Goal: Task Accomplishment & Management: Manage account settings

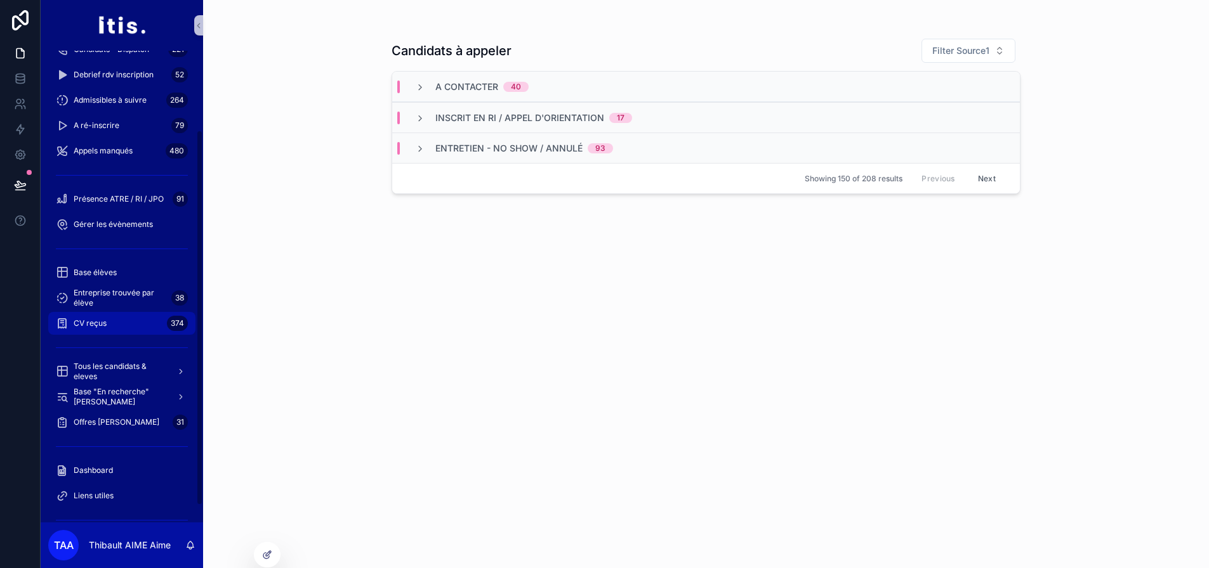
scroll to position [127, 0]
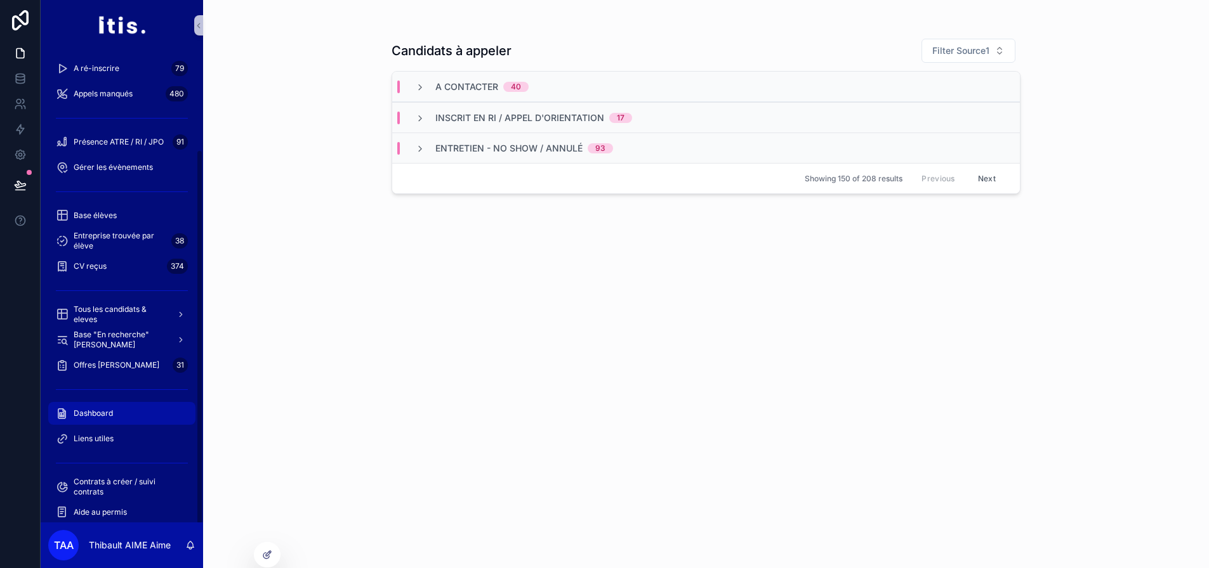
click at [106, 414] on span "Dashboard" at bounding box center [93, 414] width 39 height 10
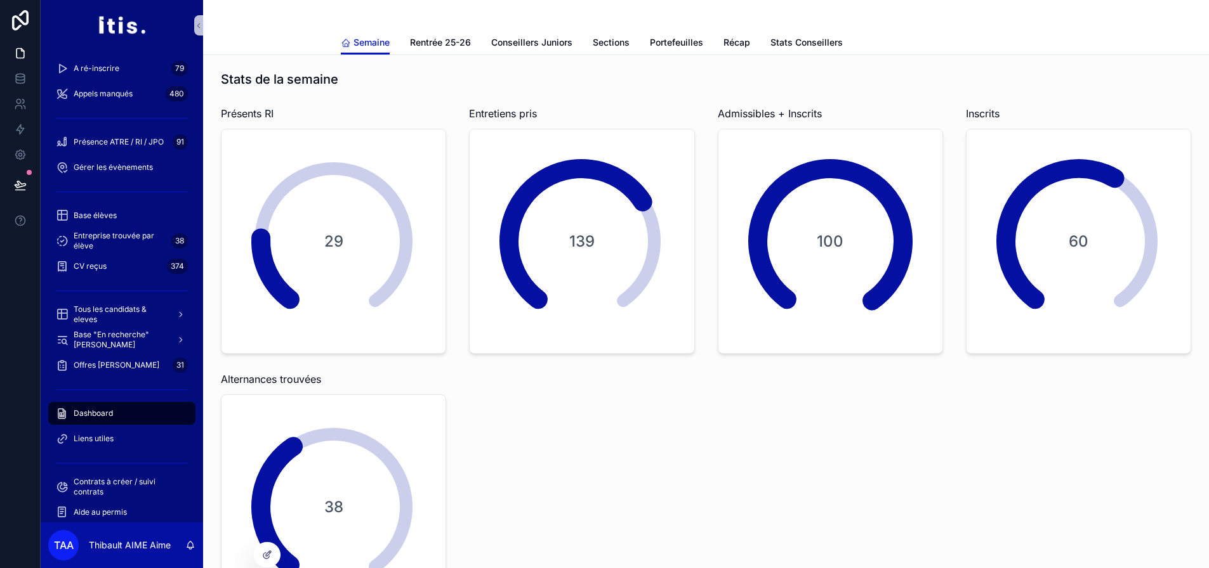
click at [763, 44] on div "Semaine Rentrée 25-26 Conseillers Juniors Sections Portefeuilles Récap Stats Co…" at bounding box center [706, 42] width 731 height 24
click at [744, 45] on span "Récap" at bounding box center [736, 42] width 27 height 13
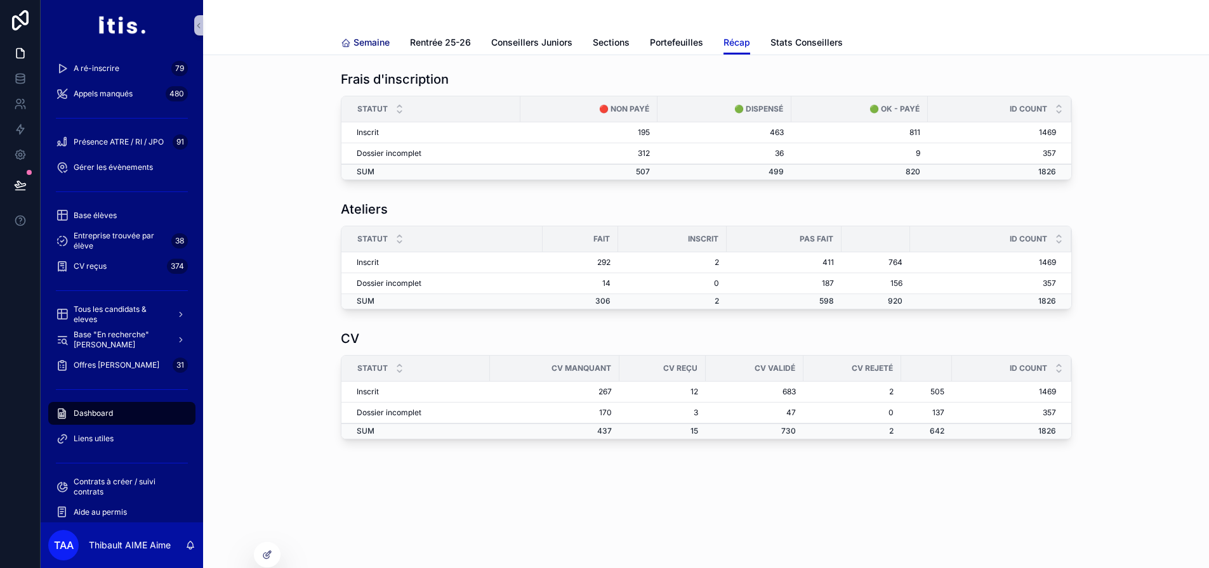
click at [377, 45] on span "Semaine" at bounding box center [371, 42] width 36 height 13
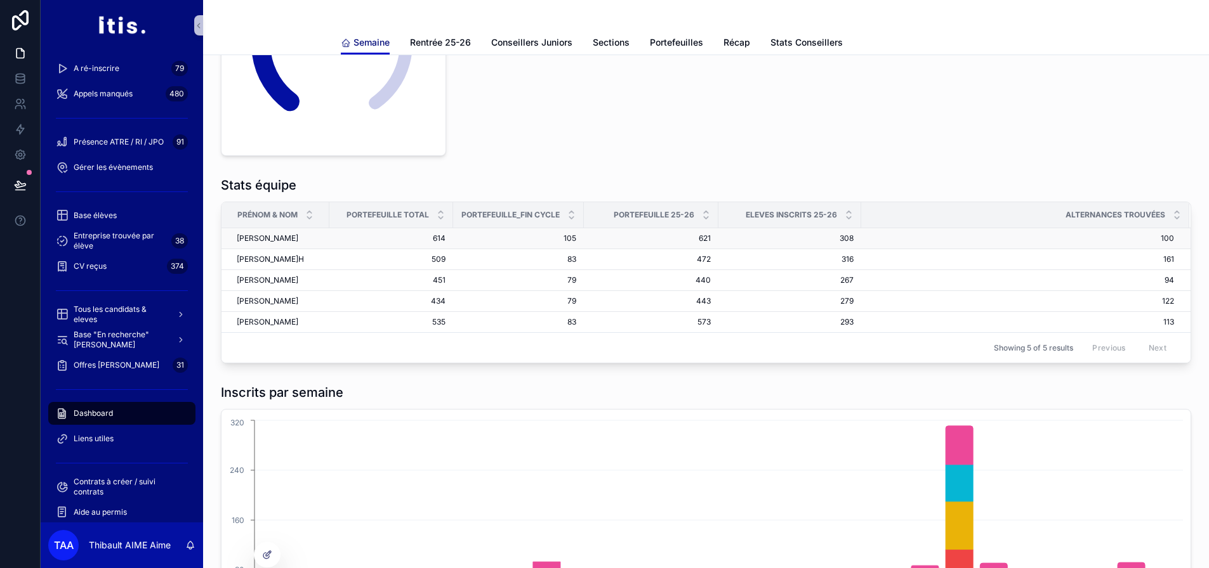
scroll to position [444, 0]
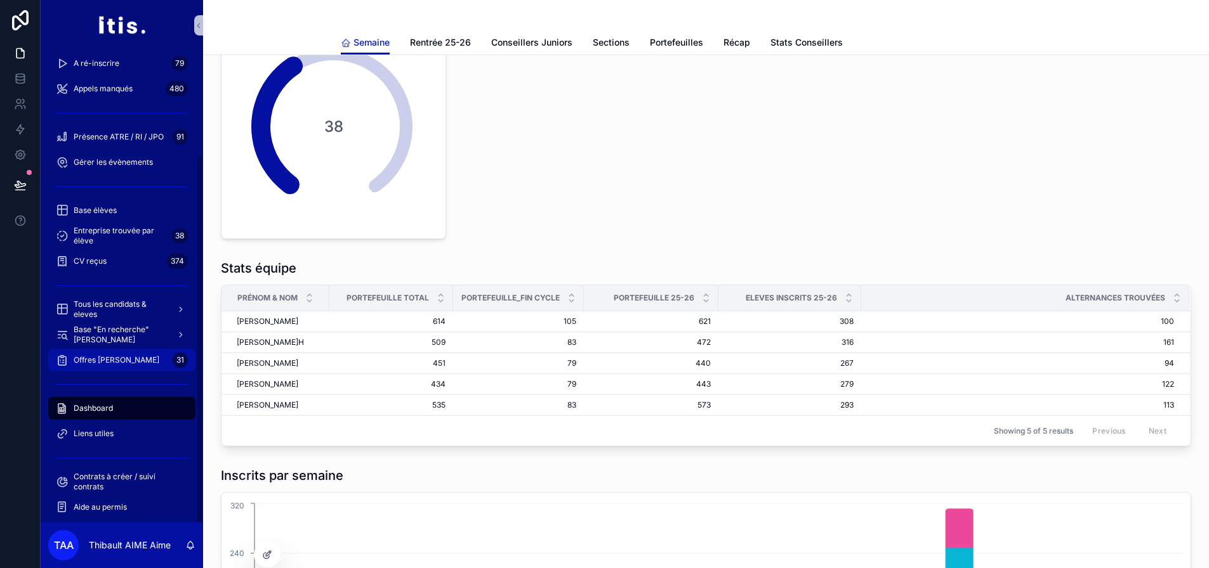
scroll to position [135, 0]
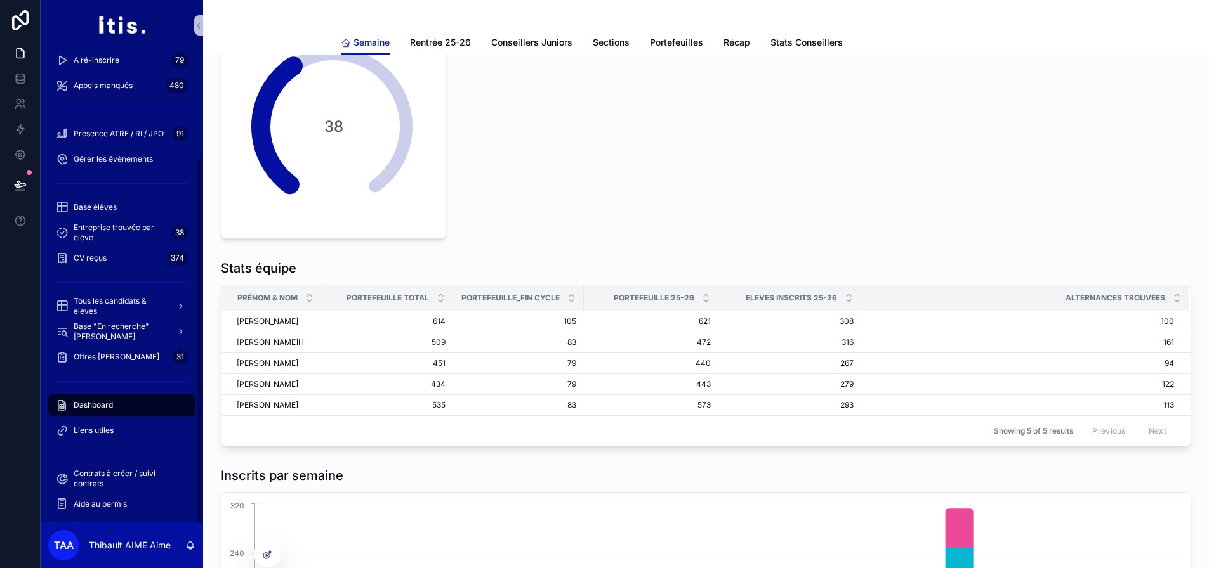
click at [117, 467] on div "Contrats à créer / suivi contrats" at bounding box center [122, 478] width 162 height 25
click at [124, 473] on span "Contrats à créer / suivi contrats" at bounding box center [128, 479] width 109 height 20
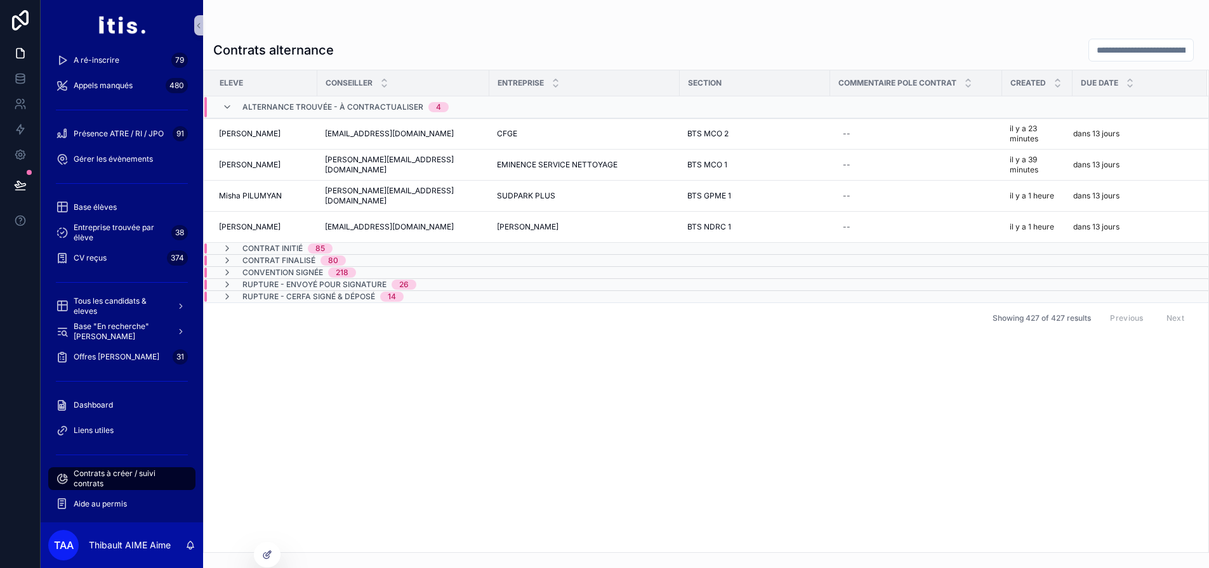
click at [336, 106] on span "Alternance trouvée - à contractualiser" at bounding box center [332, 107] width 181 height 10
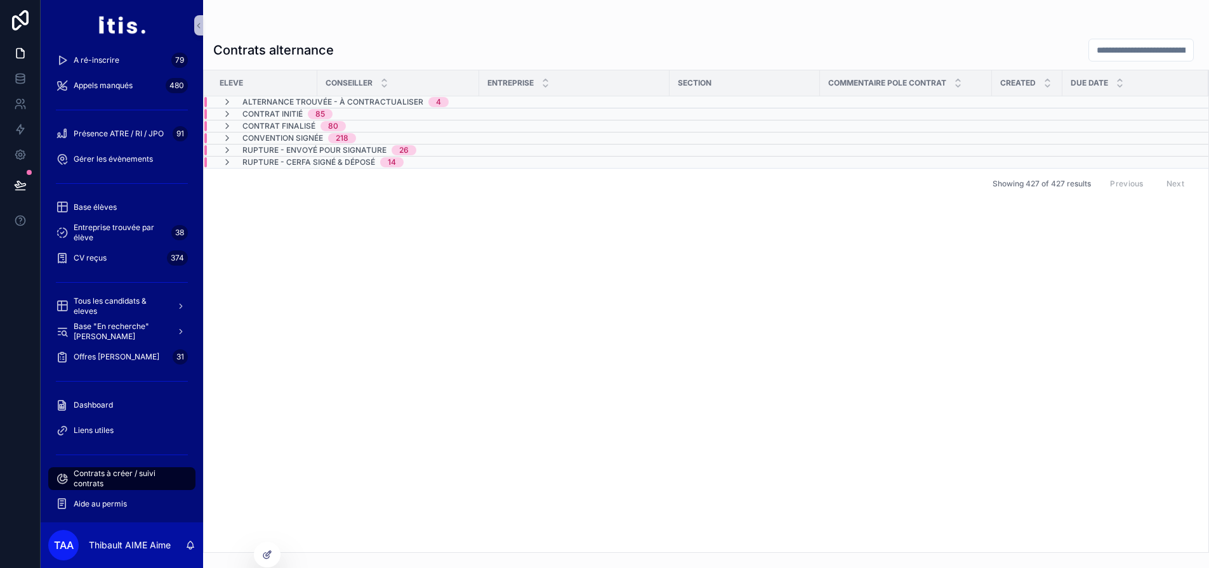
click at [344, 146] on span "Rupture - envoyé pour signature" at bounding box center [314, 150] width 144 height 10
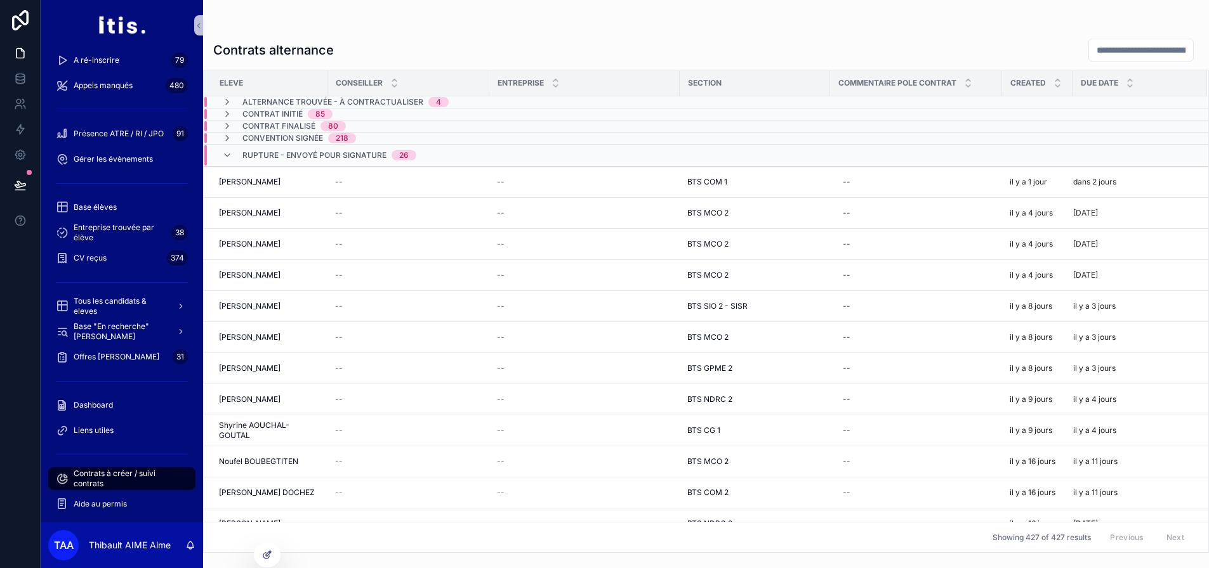
click at [347, 152] on span "Rupture - envoyé pour signature" at bounding box center [314, 155] width 144 height 10
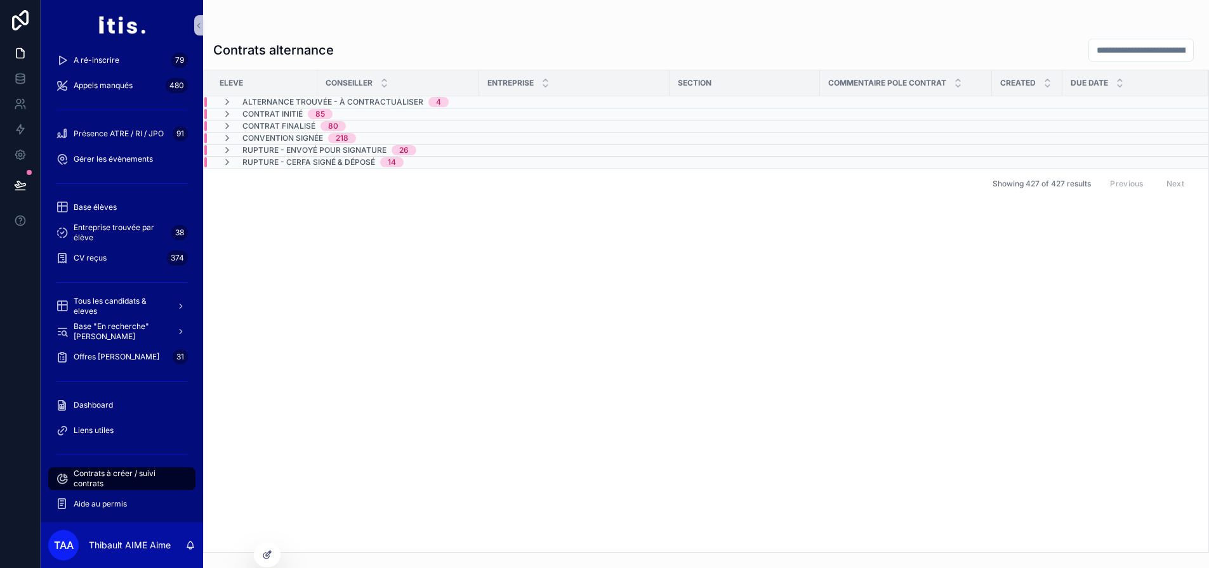
click at [335, 161] on span "Rupture - CERFA signé & déposé" at bounding box center [308, 162] width 133 height 10
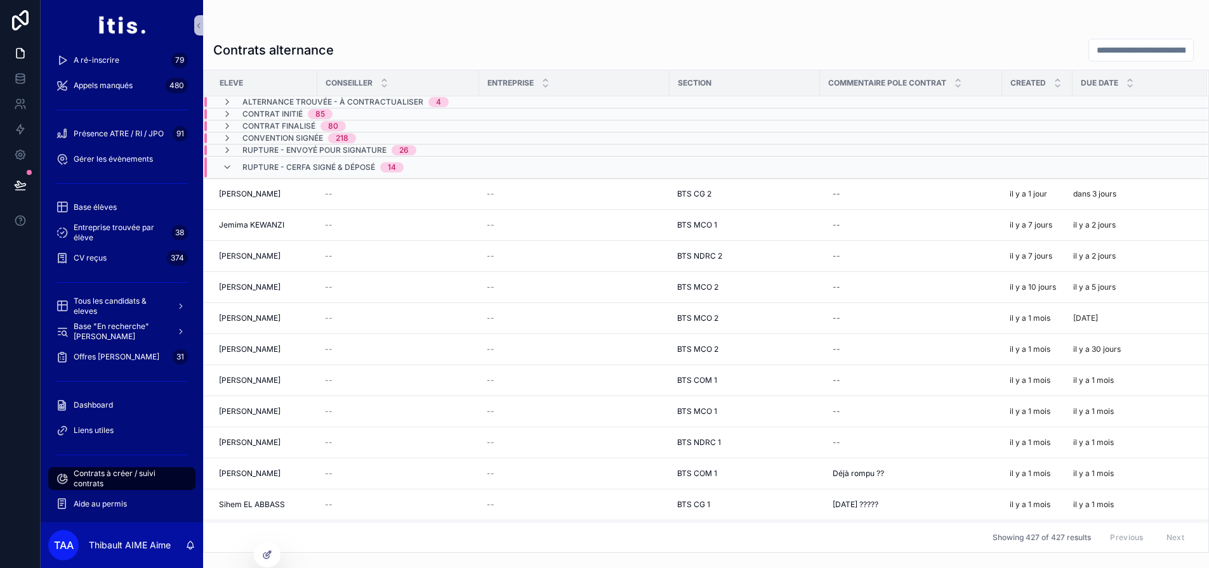
click at [326, 166] on span "Rupture - CERFA signé & déposé" at bounding box center [308, 167] width 133 height 10
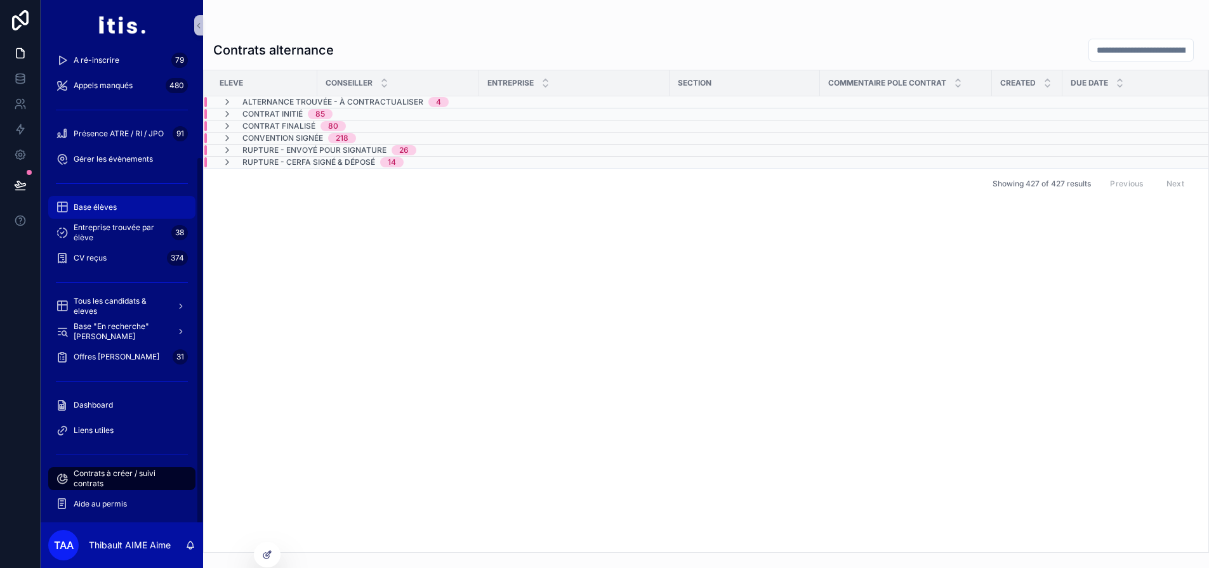
scroll to position [40, 0]
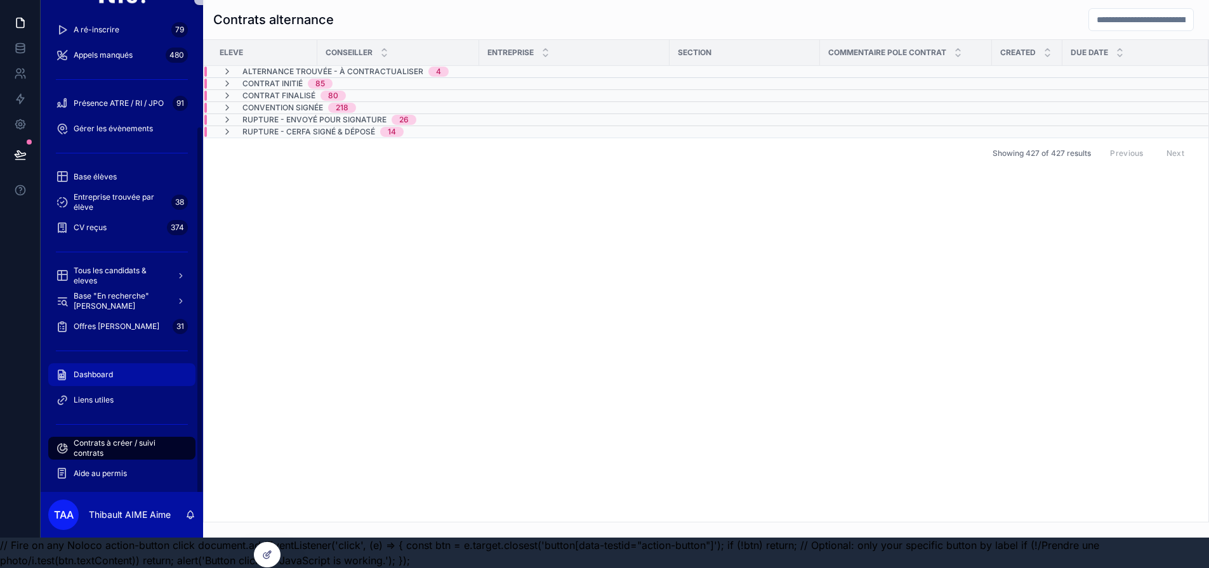
click at [118, 365] on div "Dashboard" at bounding box center [122, 375] width 132 height 20
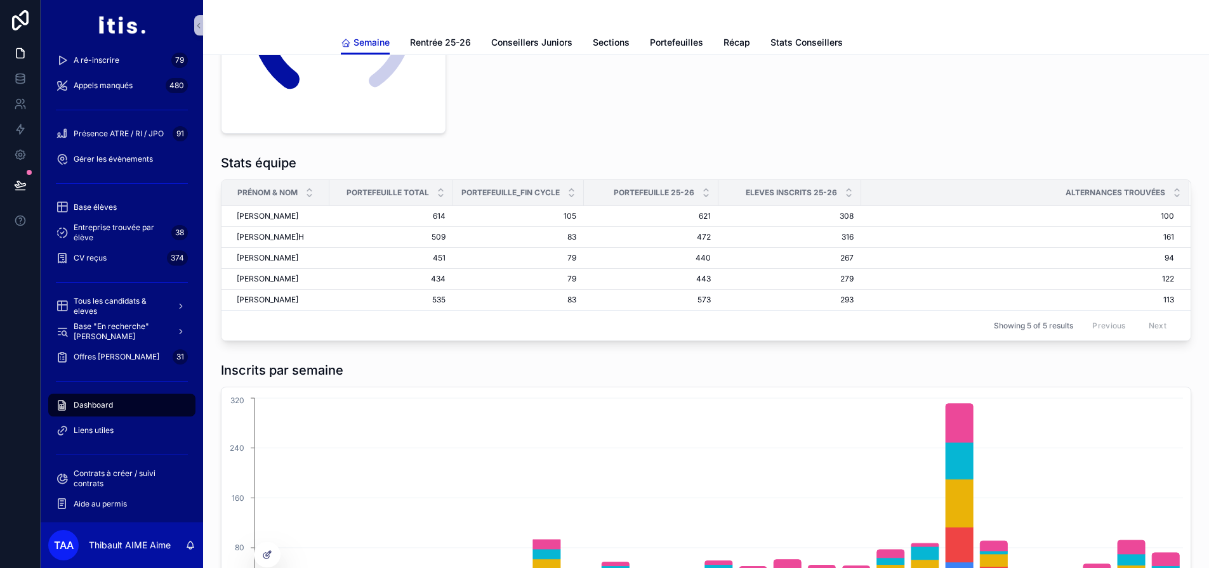
scroll to position [508, 0]
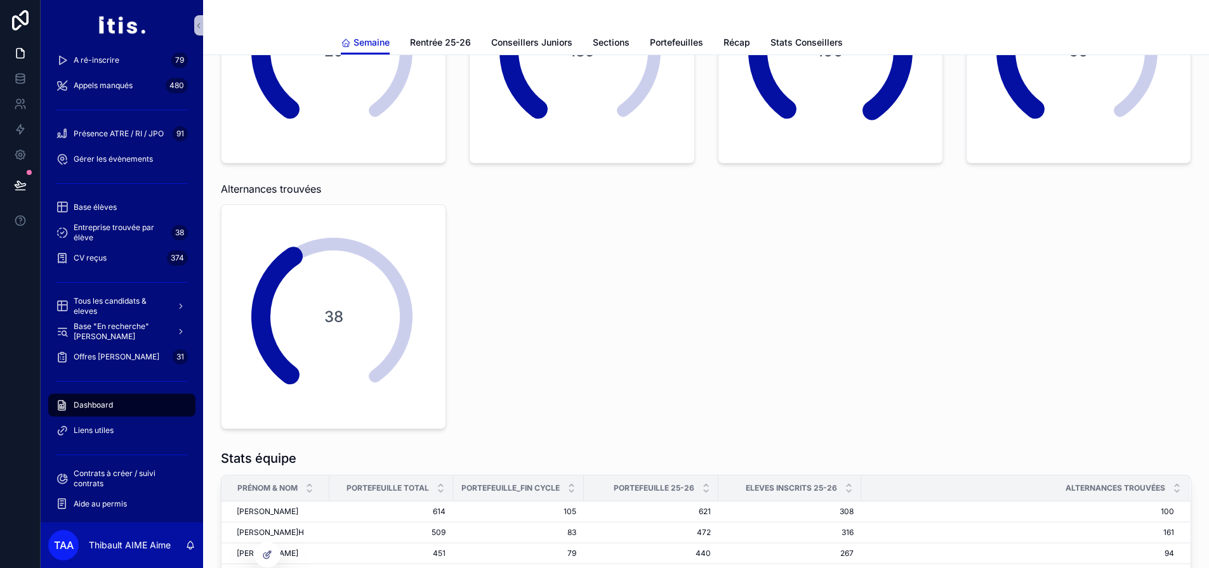
click at [721, 36] on div "Semaine Rentrée 25-26 Conseillers Juniors Sections Portefeuilles Récap Stats Co…" at bounding box center [706, 42] width 731 height 24
click at [732, 46] on span "Récap" at bounding box center [736, 42] width 27 height 13
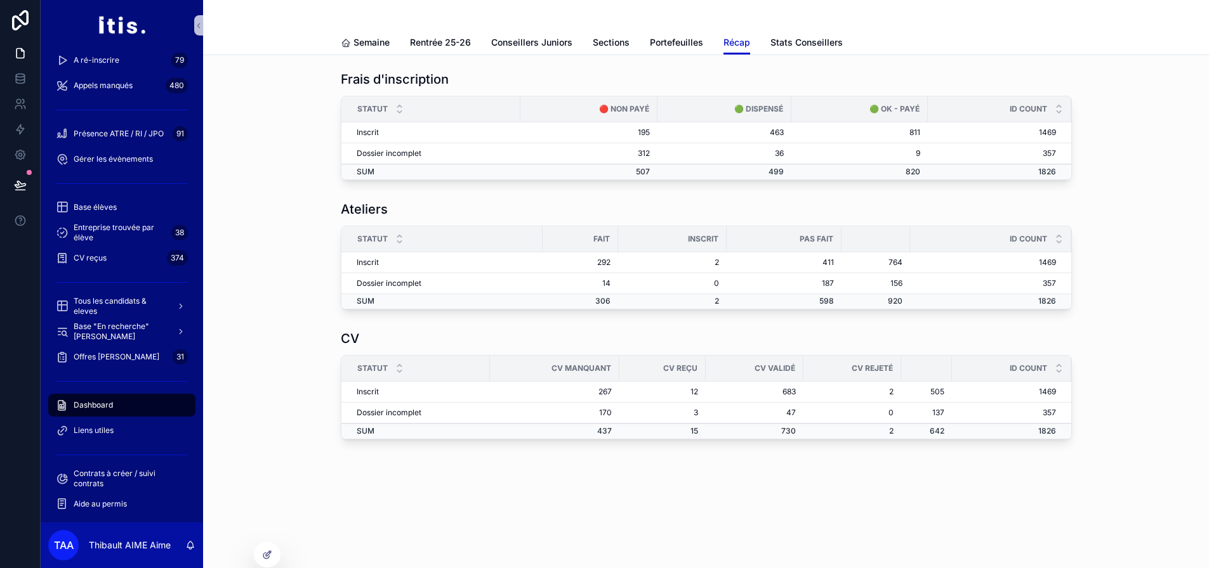
click at [1147, 147] on div "Frais d'inscription Statut 🔴 Non payé 🟢 Dispensé 🟢 OK - payé id COUNT Inscrit 1…" at bounding box center [705, 125] width 985 height 120
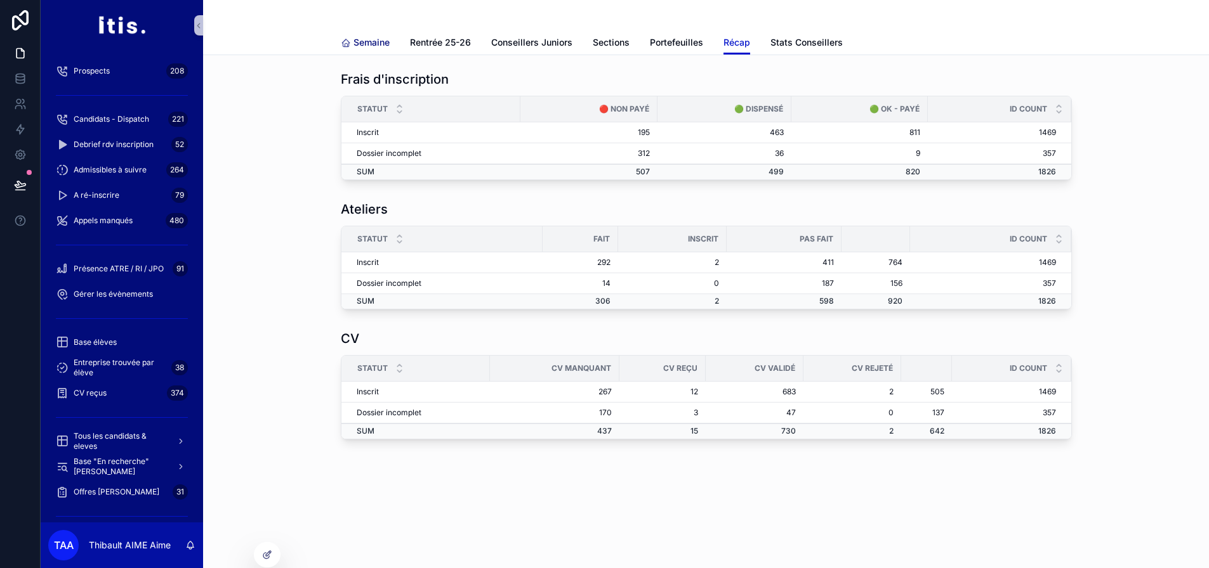
click at [377, 46] on span "Semaine" at bounding box center [371, 42] width 36 height 13
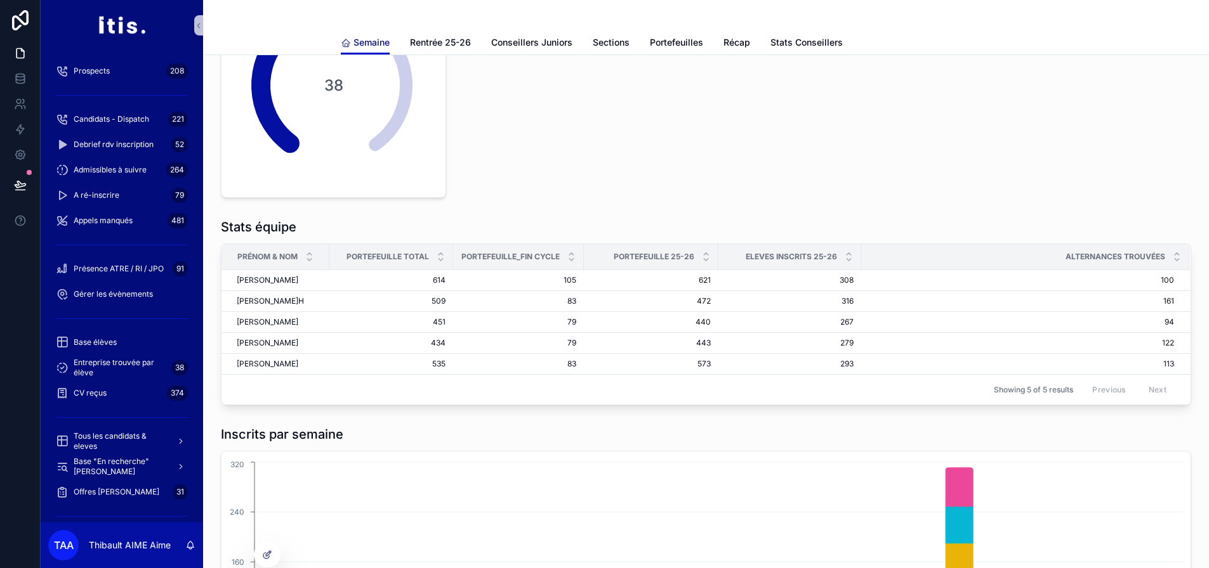
scroll to position [444, 0]
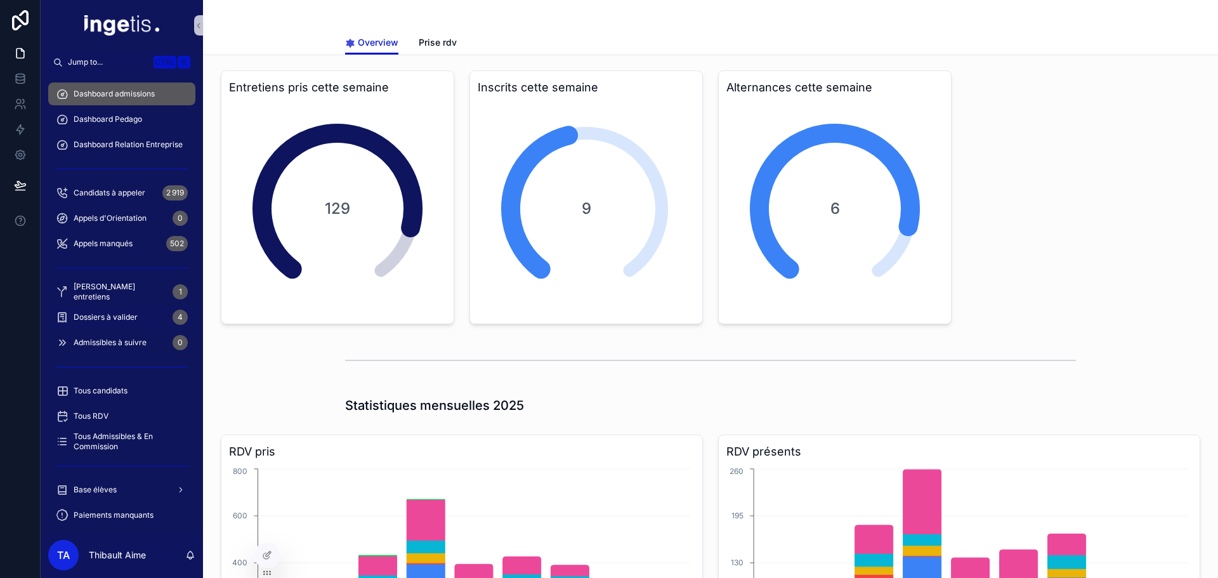
click at [126, 309] on div "Dossiers à valider 4" at bounding box center [122, 317] width 132 height 20
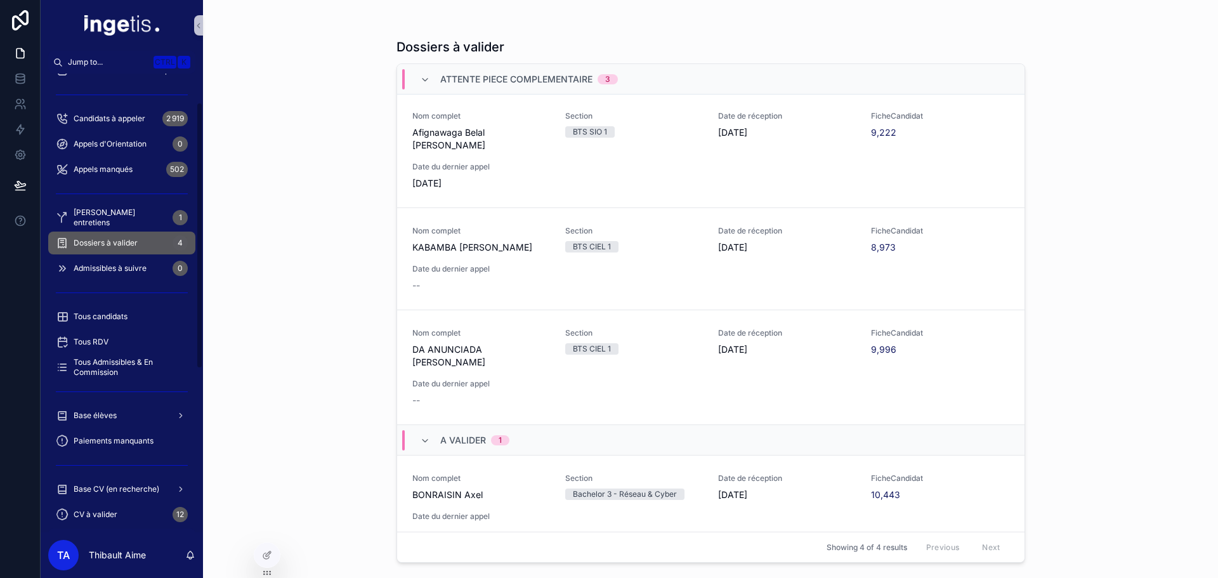
scroll to position [254, 0]
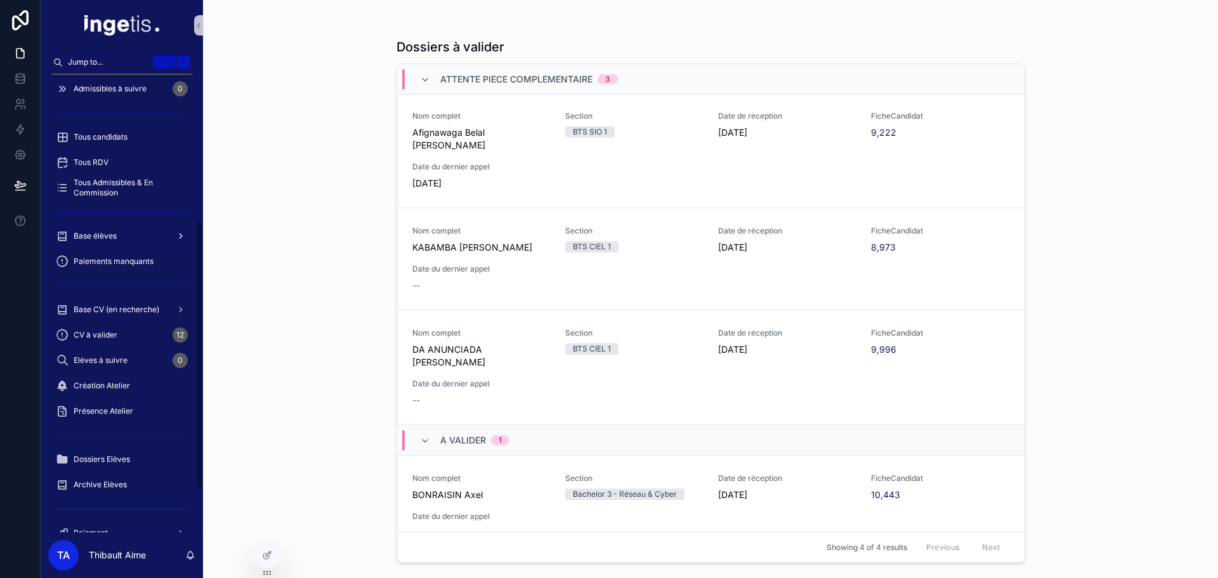
click at [115, 244] on div "Base élèves" at bounding box center [122, 236] width 132 height 20
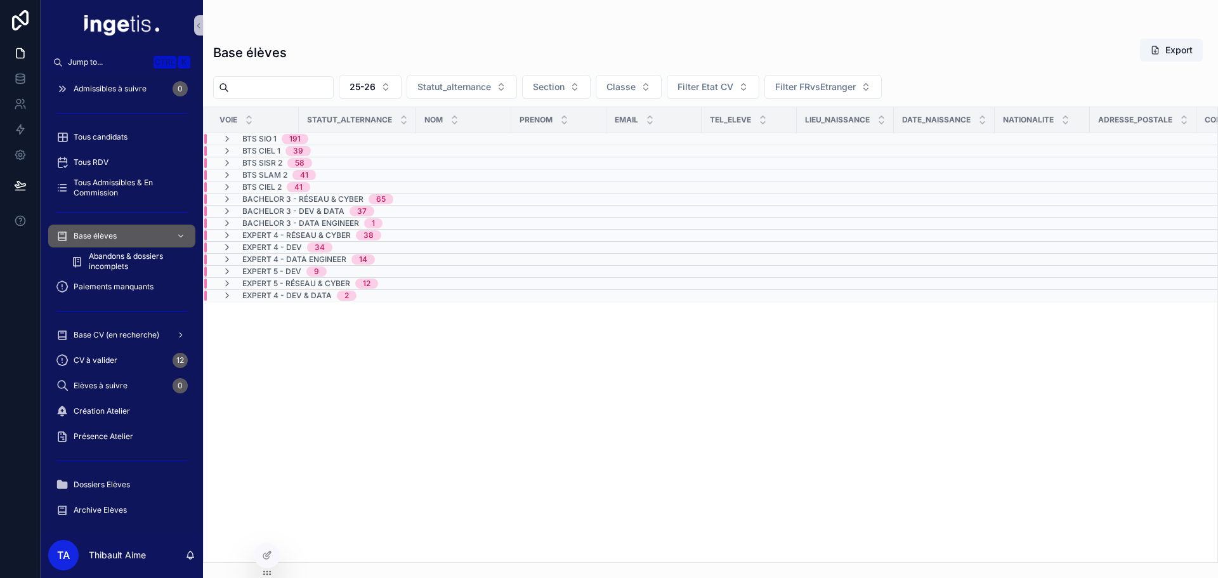
click at [315, 135] on div "BTS SIO 1 191" at bounding box center [265, 139] width 117 height 10
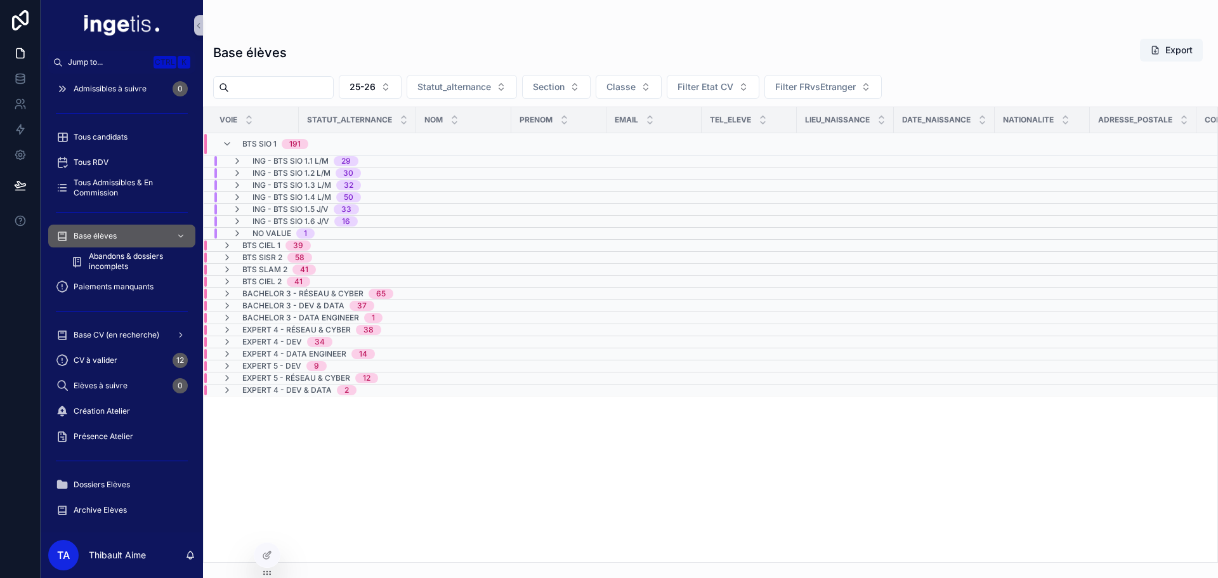
click at [308, 229] on span "1" at bounding box center [305, 233] width 18 height 10
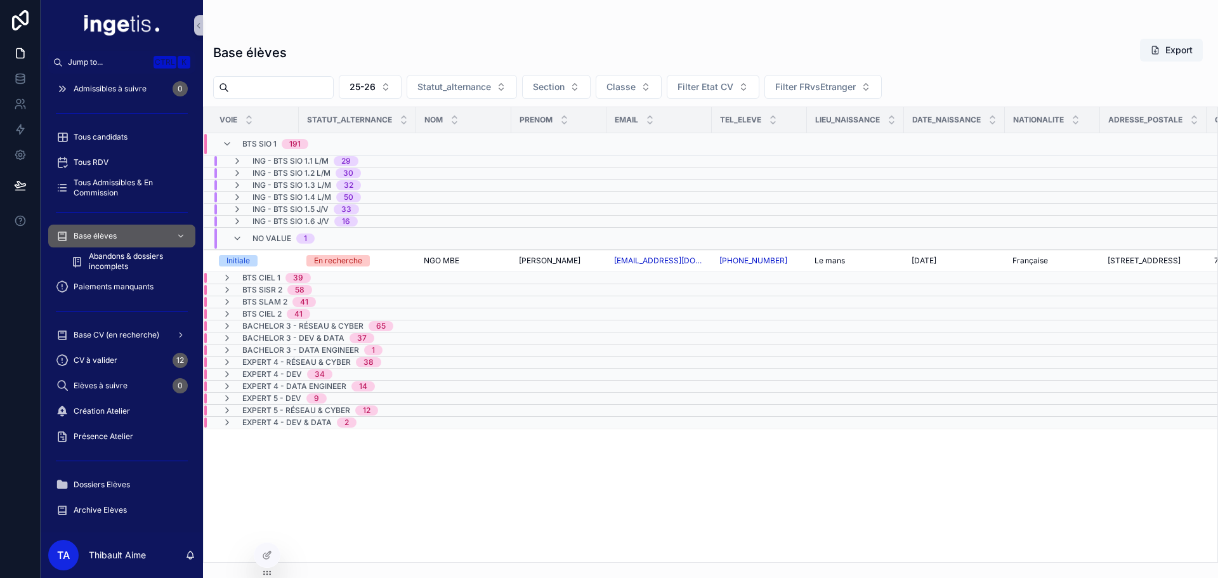
click at [295, 237] on div "No value 1" at bounding box center [284, 238] width 62 height 20
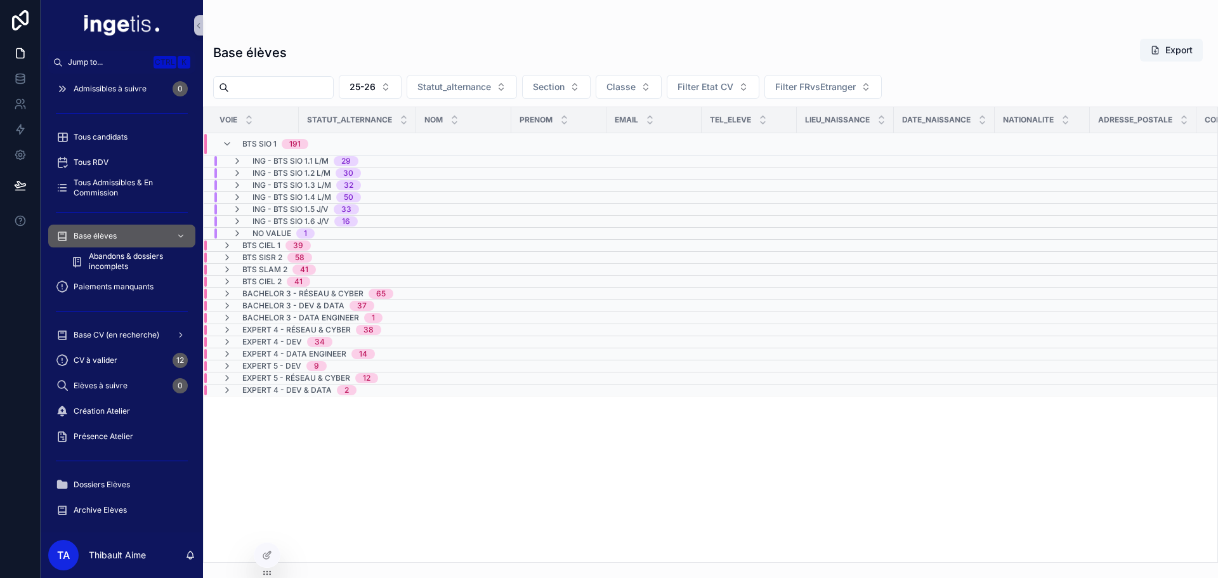
click at [266, 141] on span "BTS SIO 1" at bounding box center [259, 144] width 34 height 10
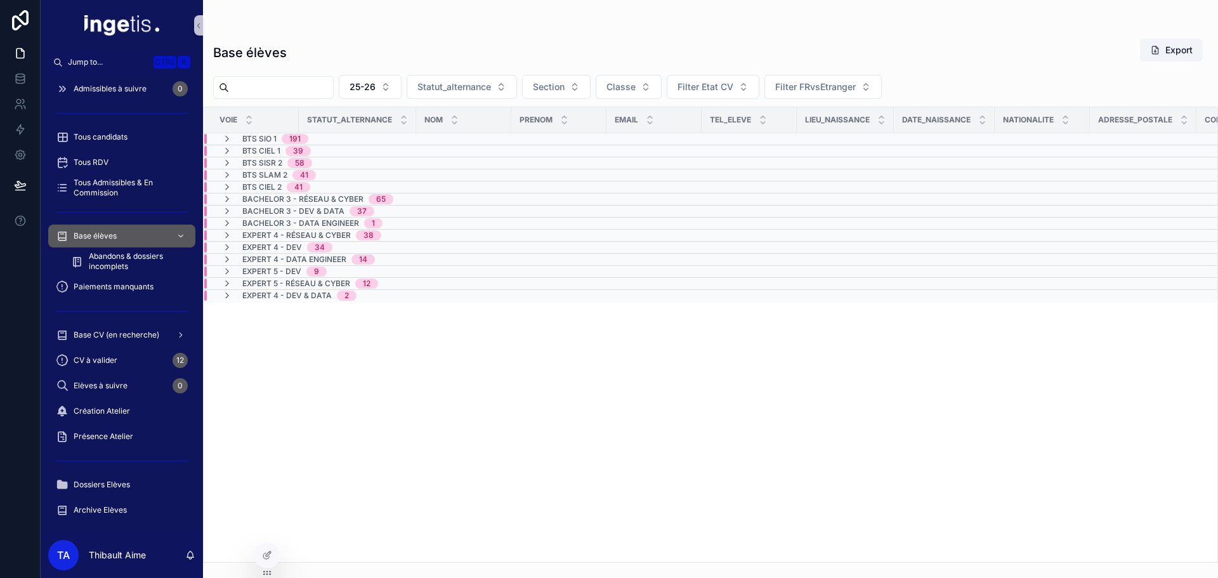
click at [315, 144] on td "BTS SIO 1 191" at bounding box center [358, 139] width 308 height 12
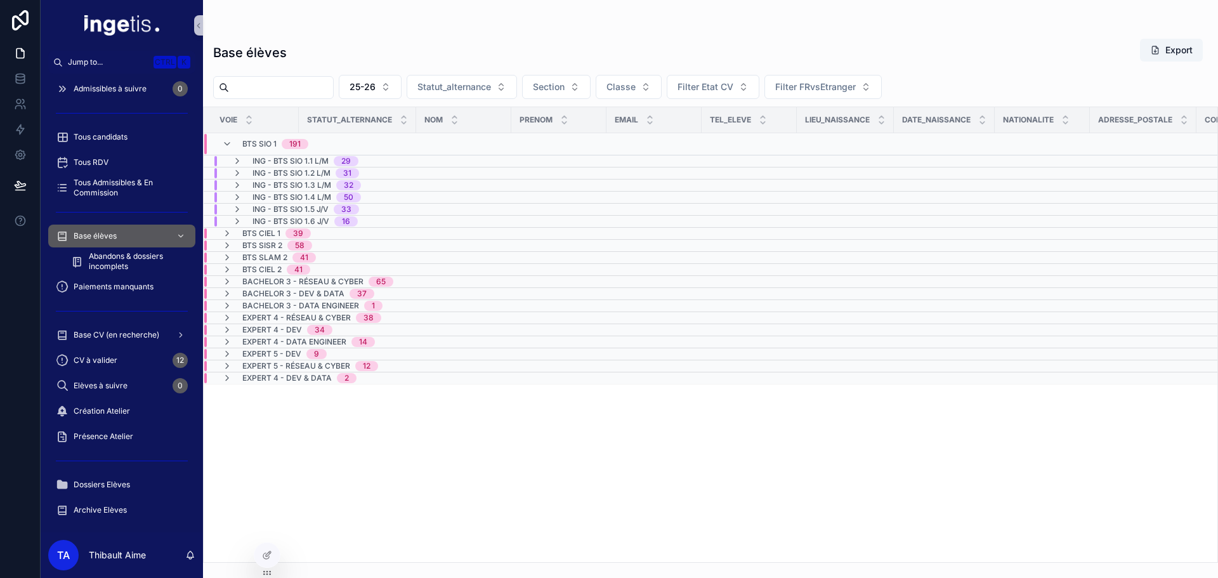
click at [320, 159] on span "ING - BTS SIO 1.1 L/M" at bounding box center [291, 161] width 76 height 10
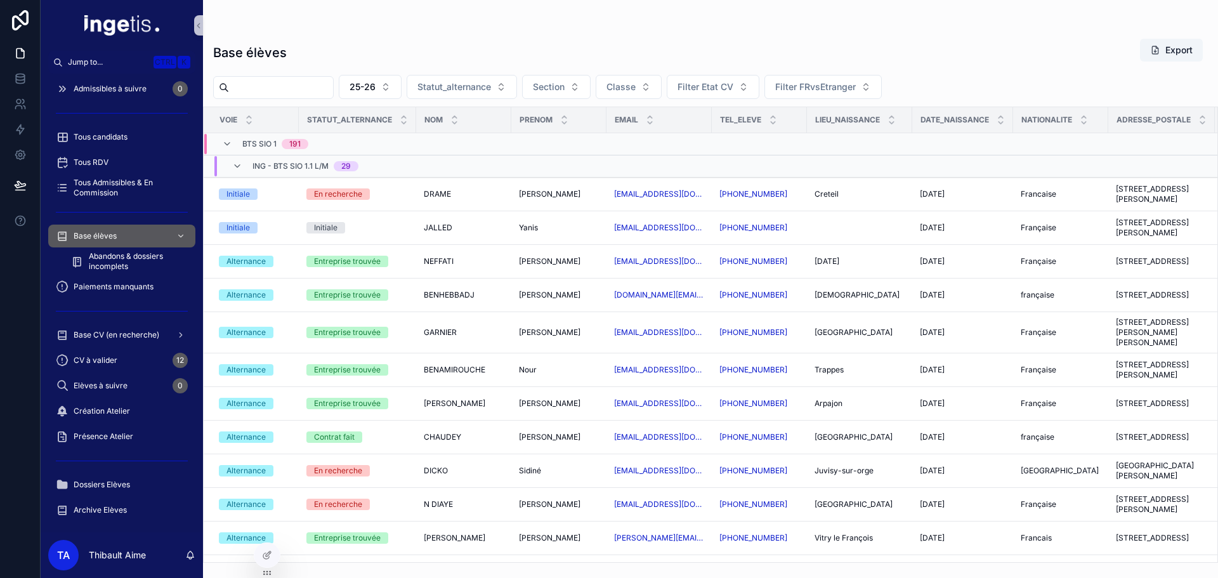
click at [264, 169] on span "ING - BTS SIO 1.1 L/M" at bounding box center [291, 166] width 76 height 10
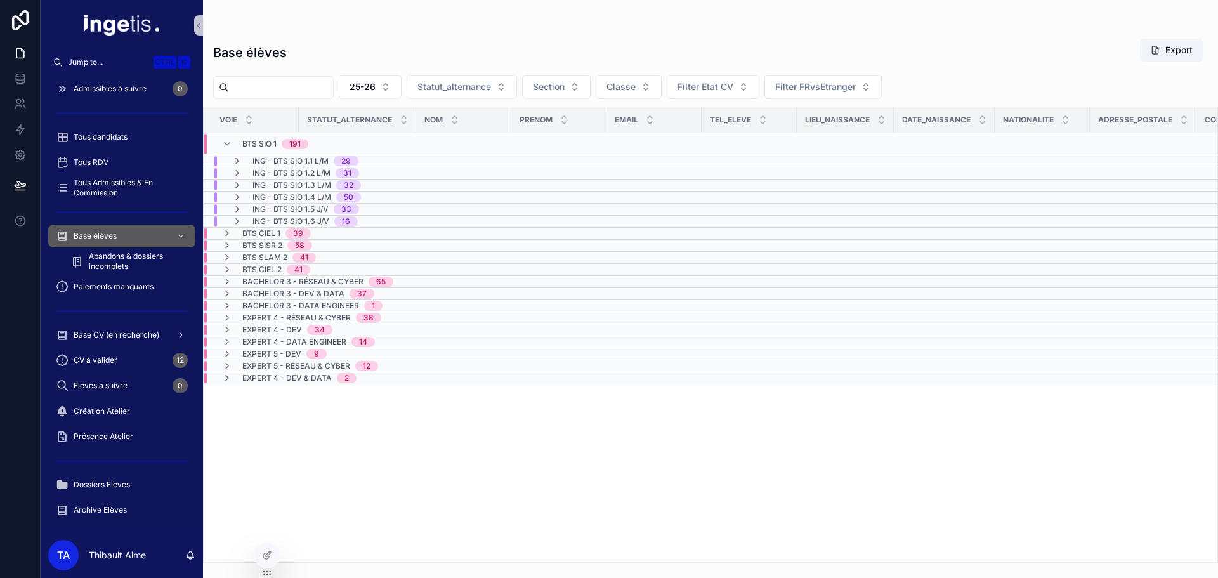
click at [267, 172] on span "ING - BTS SIO 1.2 L/M" at bounding box center [292, 173] width 78 height 10
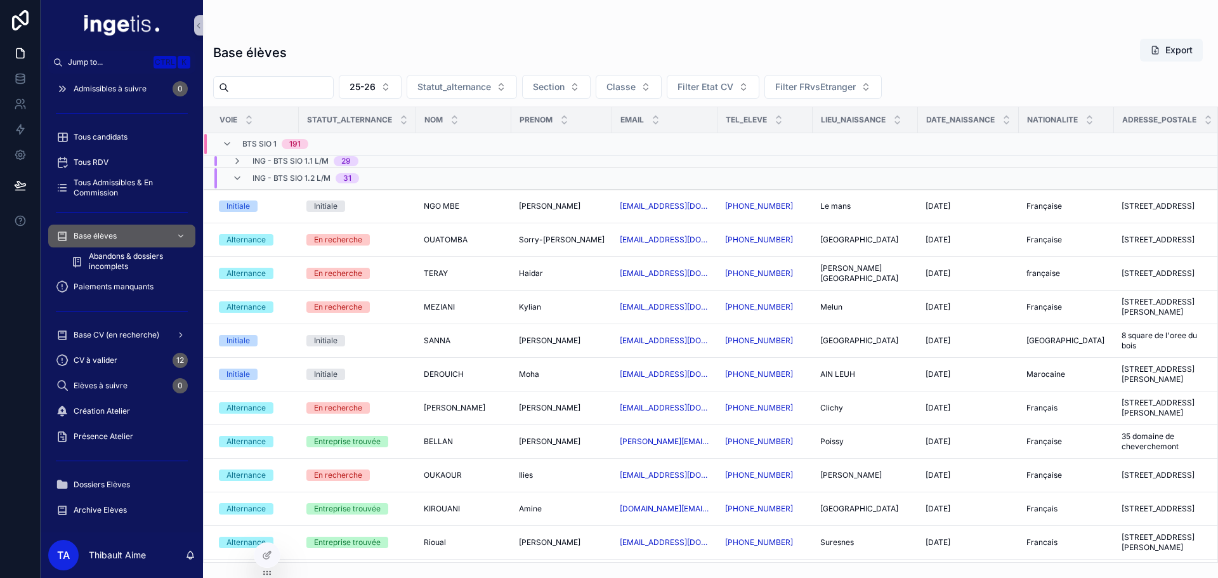
click at [291, 181] on span "ING - BTS SIO 1.2 L/M" at bounding box center [292, 178] width 78 height 10
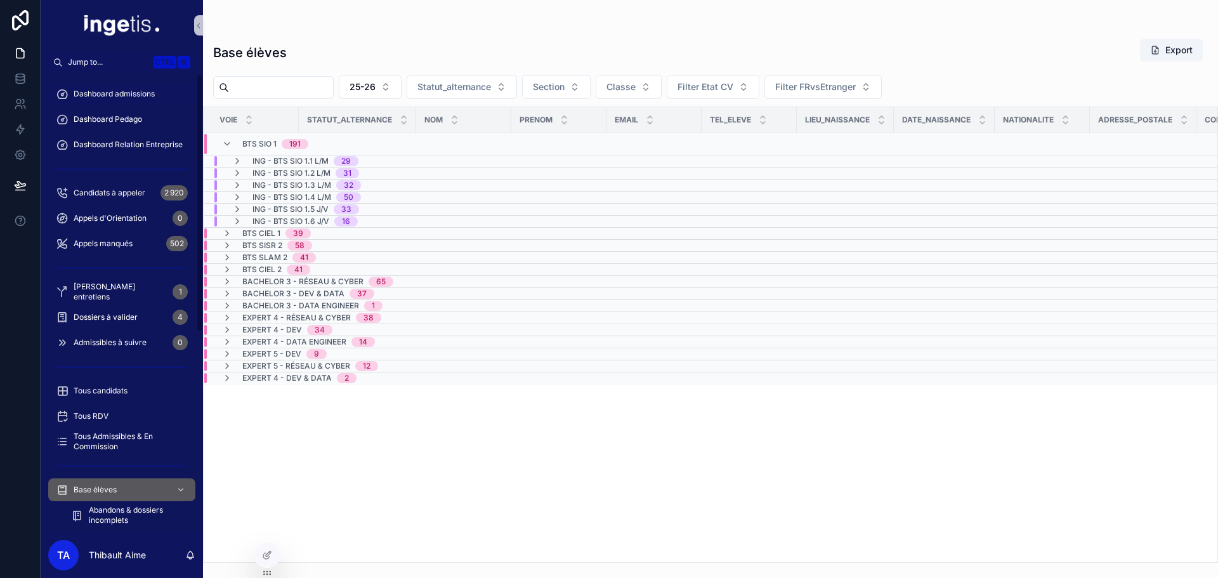
click at [131, 95] on span "Dashboard admissions" at bounding box center [114, 94] width 81 height 10
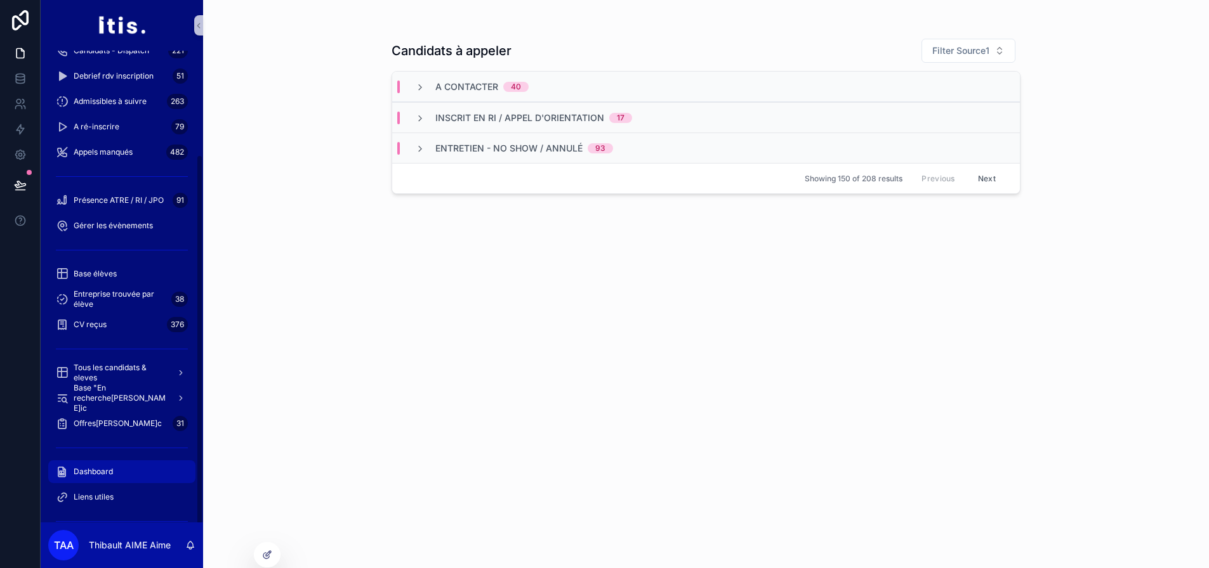
scroll to position [135, 0]
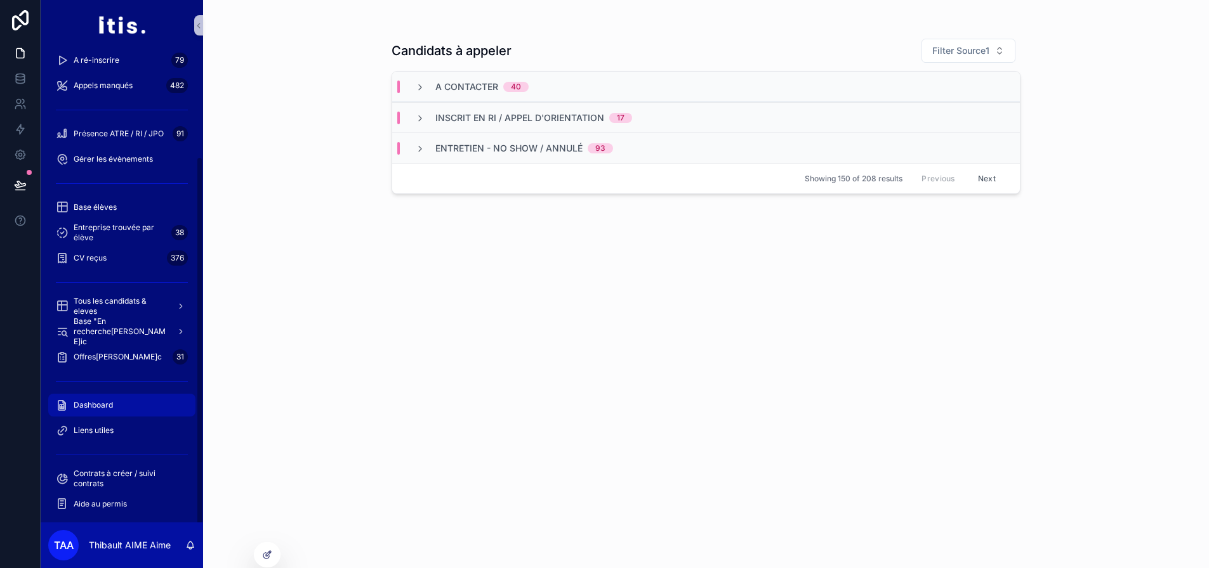
click at [121, 405] on div "Dashboard" at bounding box center [122, 405] width 132 height 20
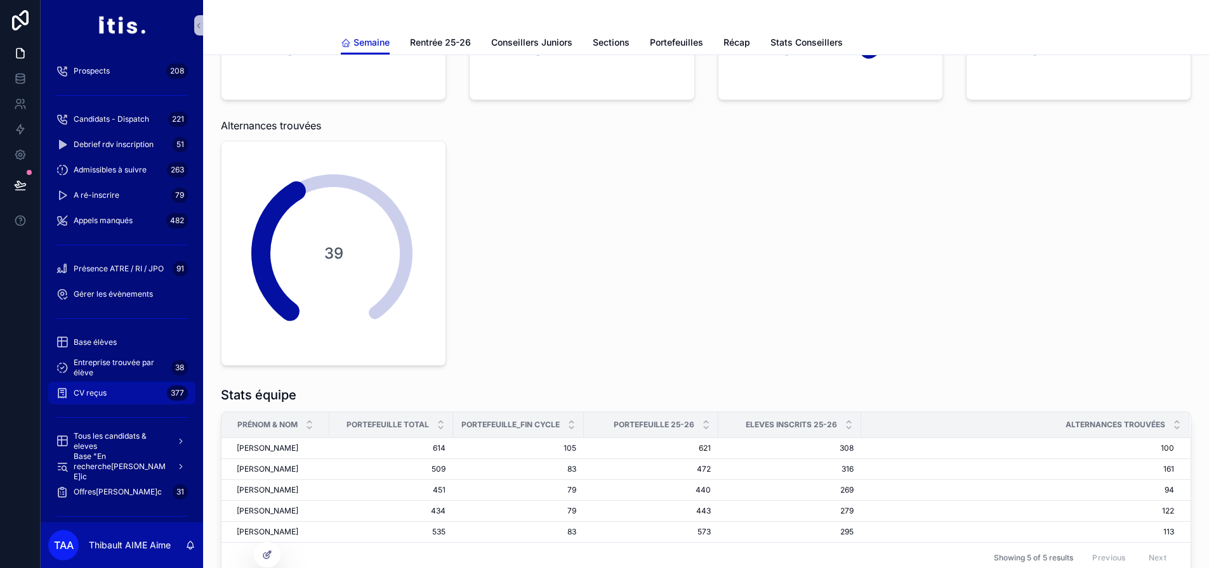
click at [132, 387] on div "CV reçus 377" at bounding box center [122, 393] width 132 height 20
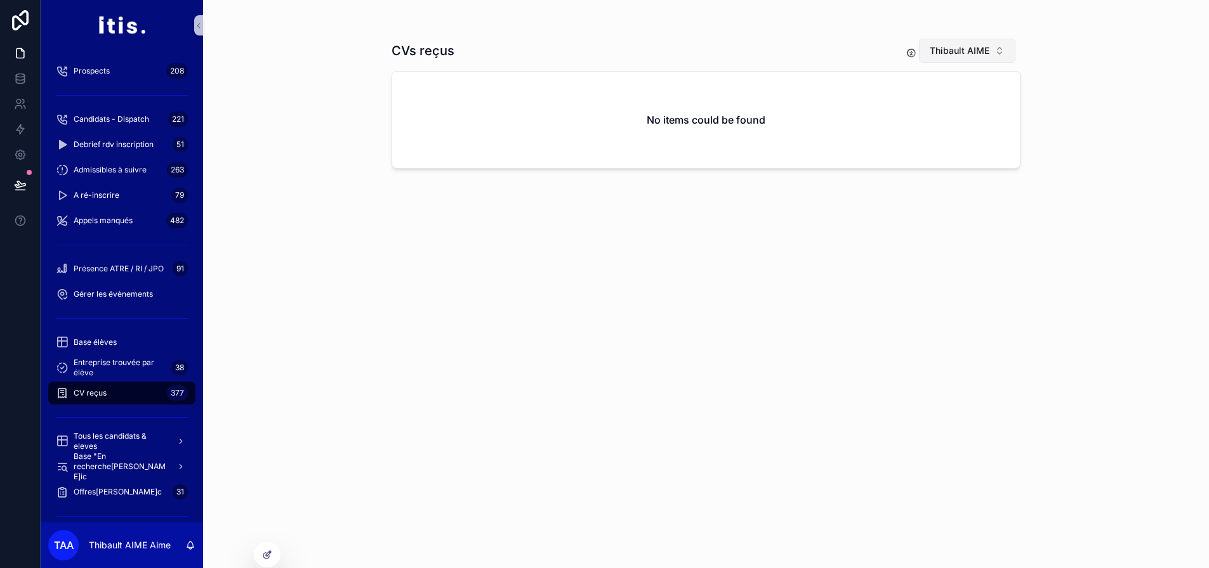
drag, startPoint x: 993, startPoint y: 45, endPoint x: 981, endPoint y: 63, distance: 21.5
click at [989, 46] on span "Thibault AIME" at bounding box center [959, 50] width 60 height 13
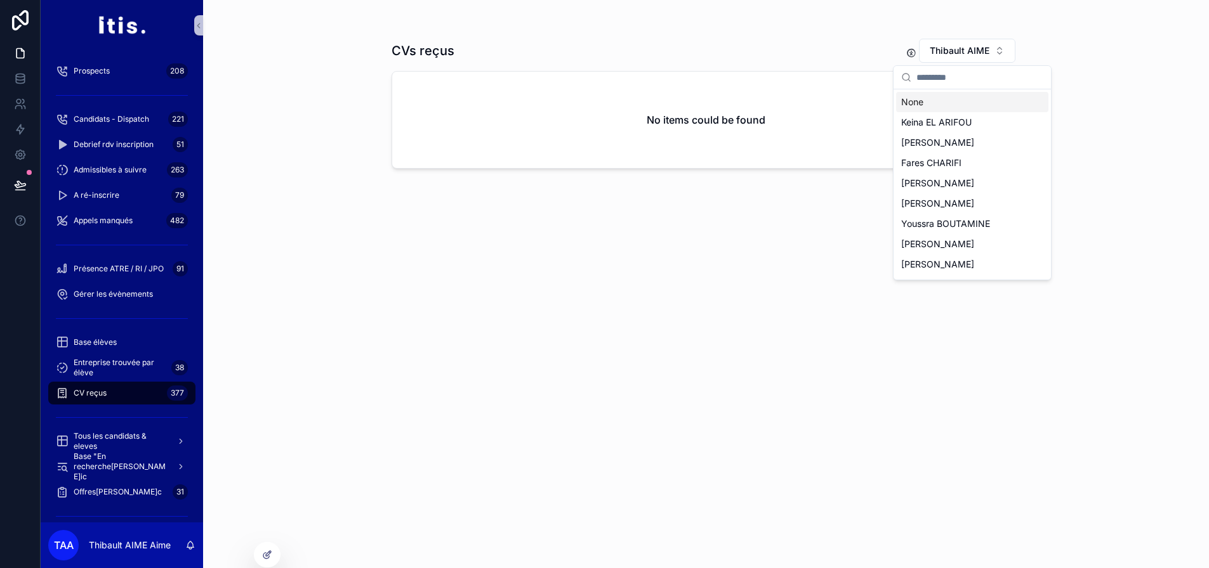
click at [942, 98] on div "None" at bounding box center [972, 102] width 152 height 20
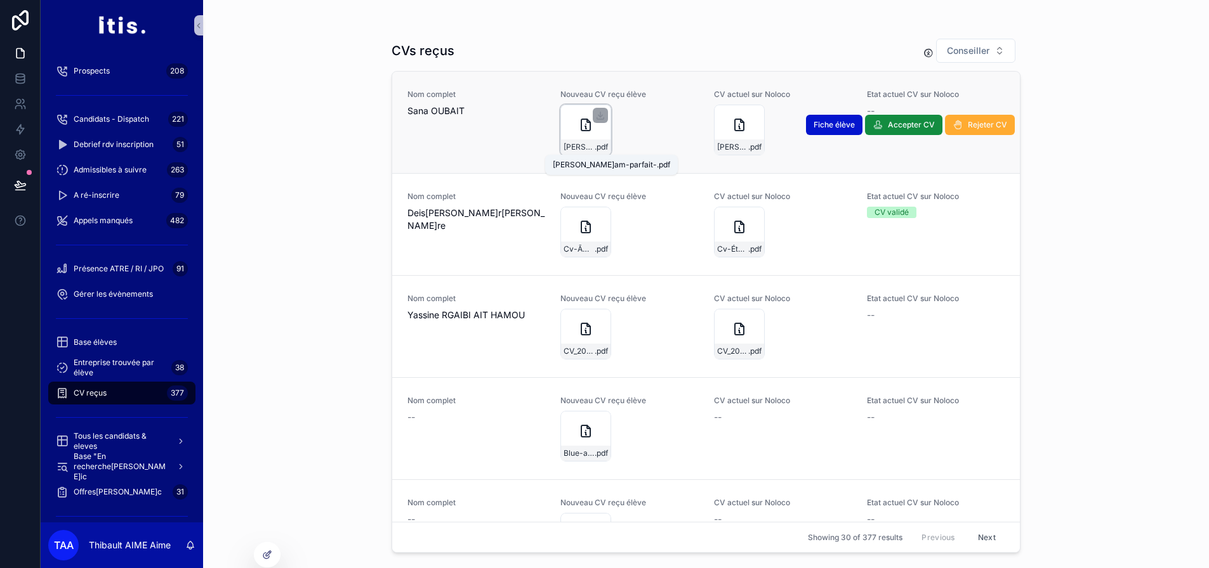
click at [589, 142] on span "[PERSON_NAME]am-parfait-" at bounding box center [578, 147] width 31 height 10
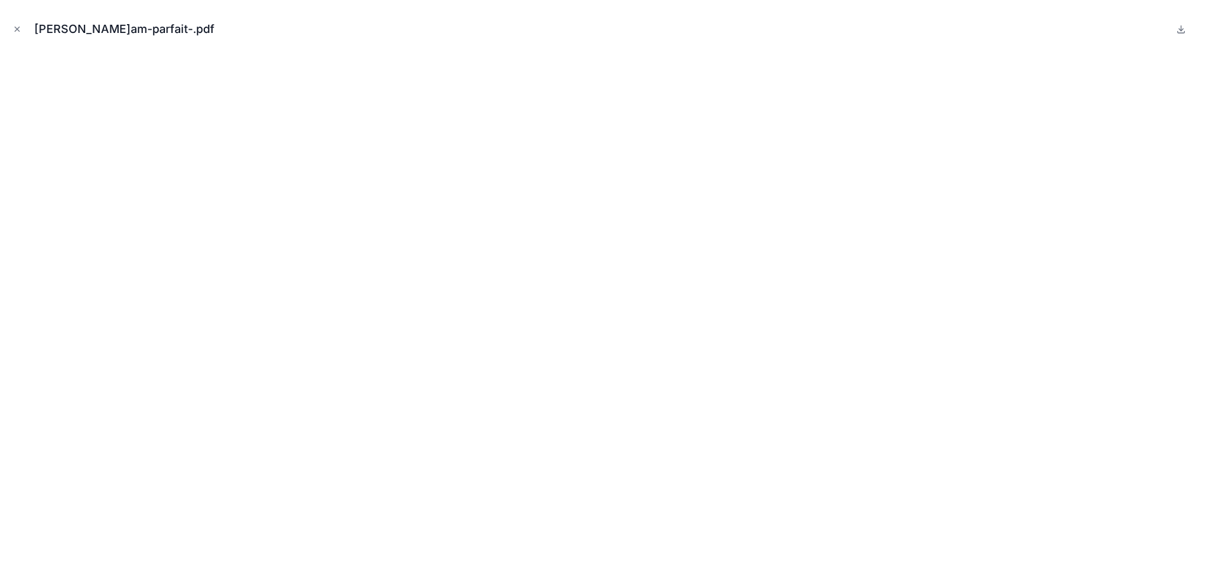
click at [25, 29] on div "[PERSON_NAME]am-parfait-.pdf" at bounding box center [604, 29] width 1188 height 38
click at [16, 29] on icon "Close modal" at bounding box center [17, 29] width 9 height 9
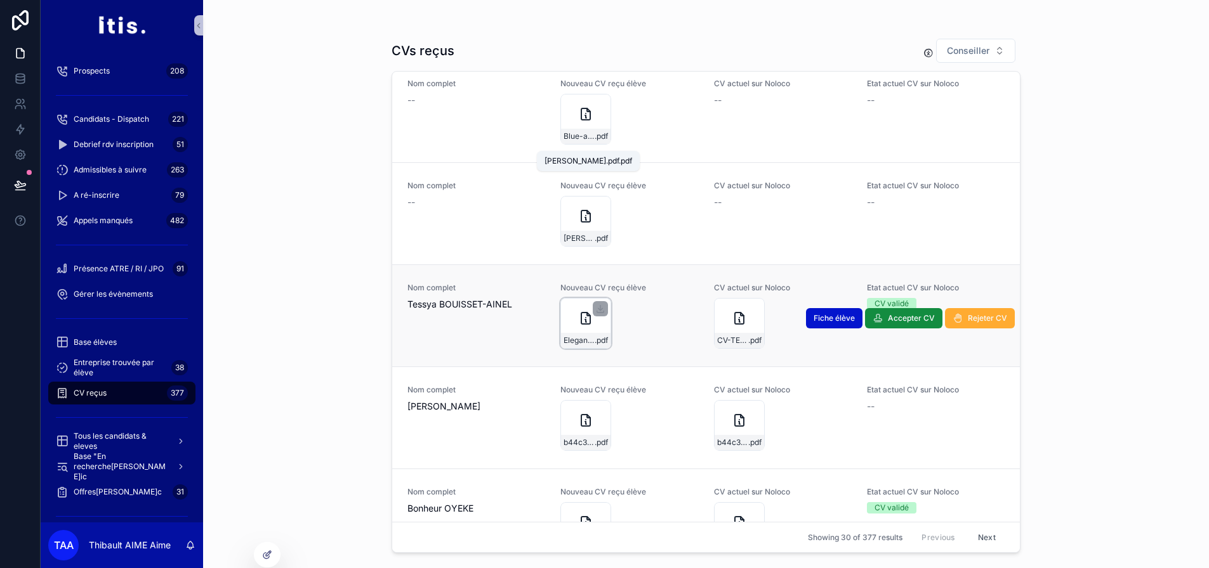
scroll to position [444, 0]
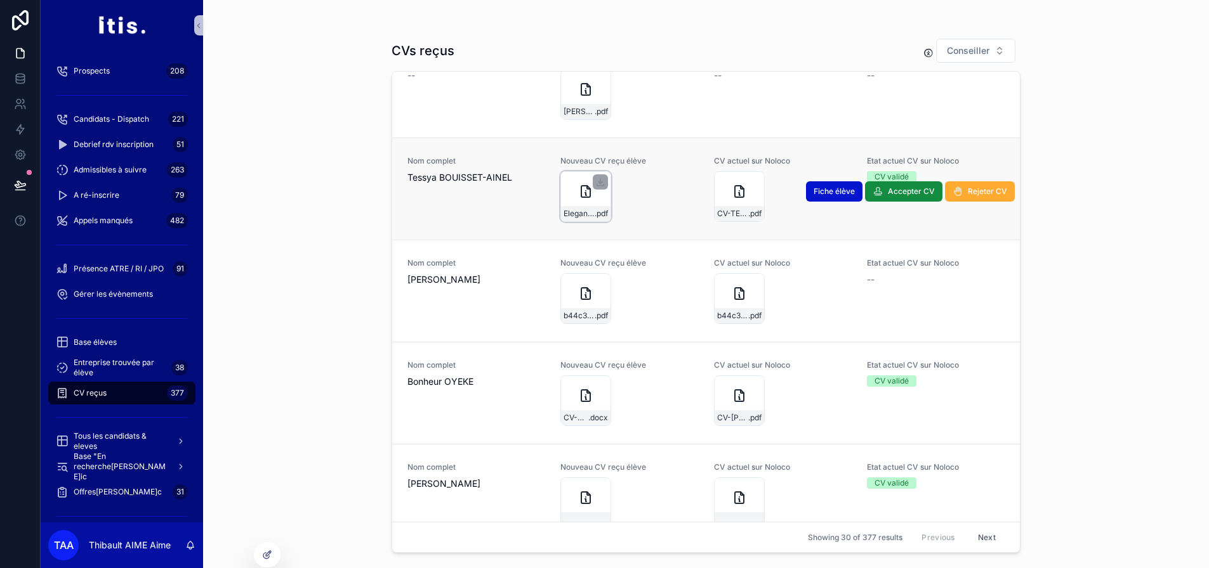
click at [577, 203] on div "Elegant-Minimalist-CV-Resume-3 .pdf" at bounding box center [585, 196] width 51 height 51
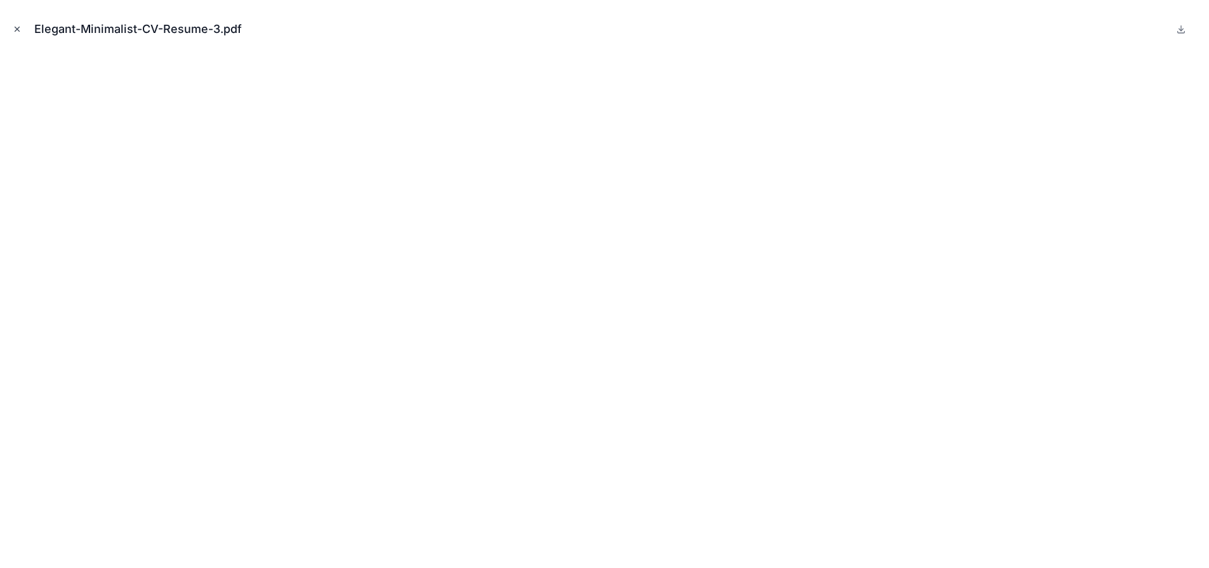
click at [22, 26] on button "Close modal" at bounding box center [17, 29] width 14 height 14
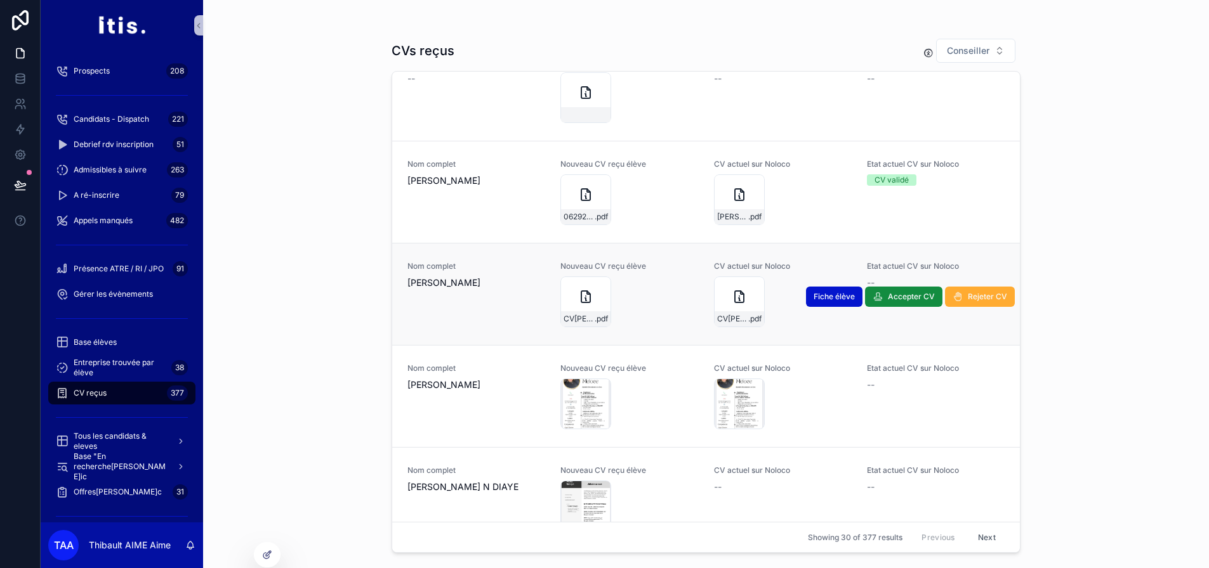
scroll to position [1079, 0]
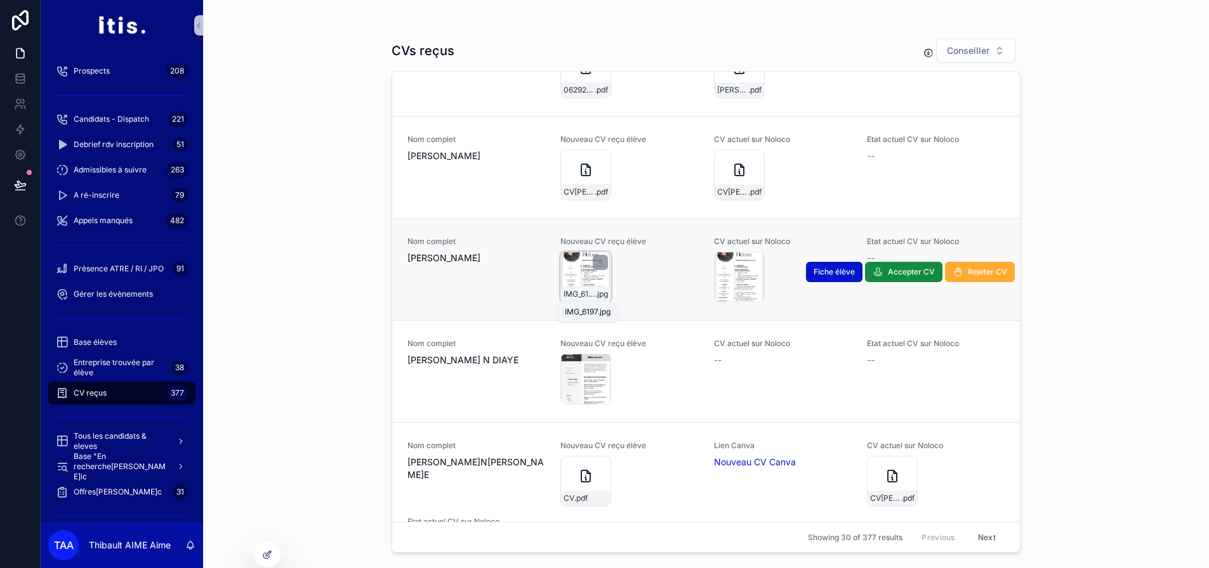
click at [575, 295] on span "IMG_6197" at bounding box center [579, 294] width 32 height 10
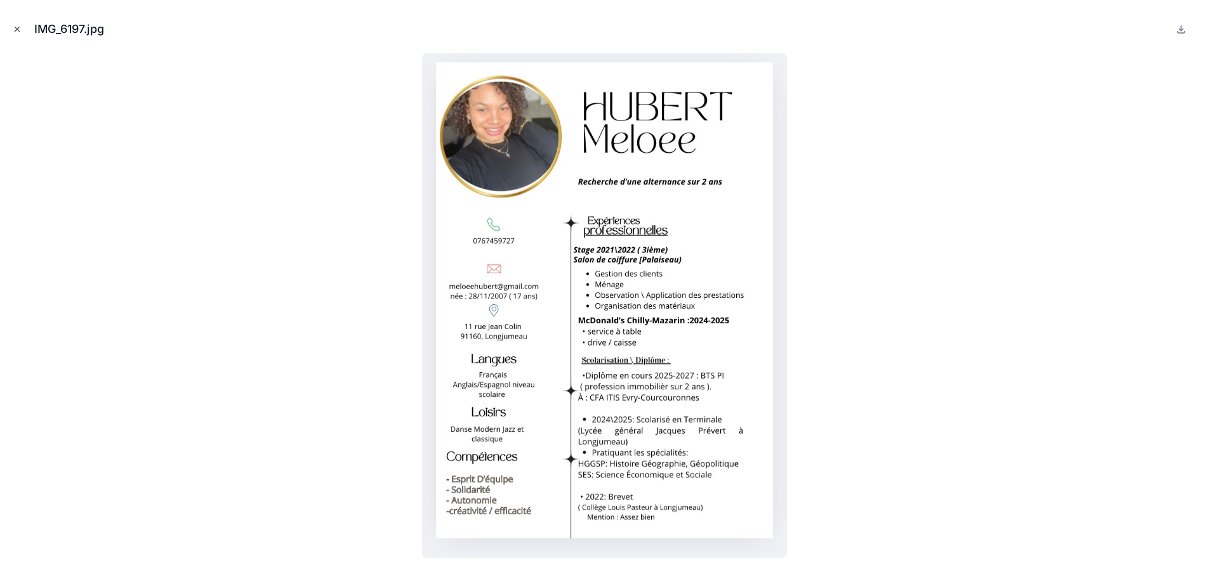
click at [18, 36] on button "Close modal" at bounding box center [17, 29] width 14 height 14
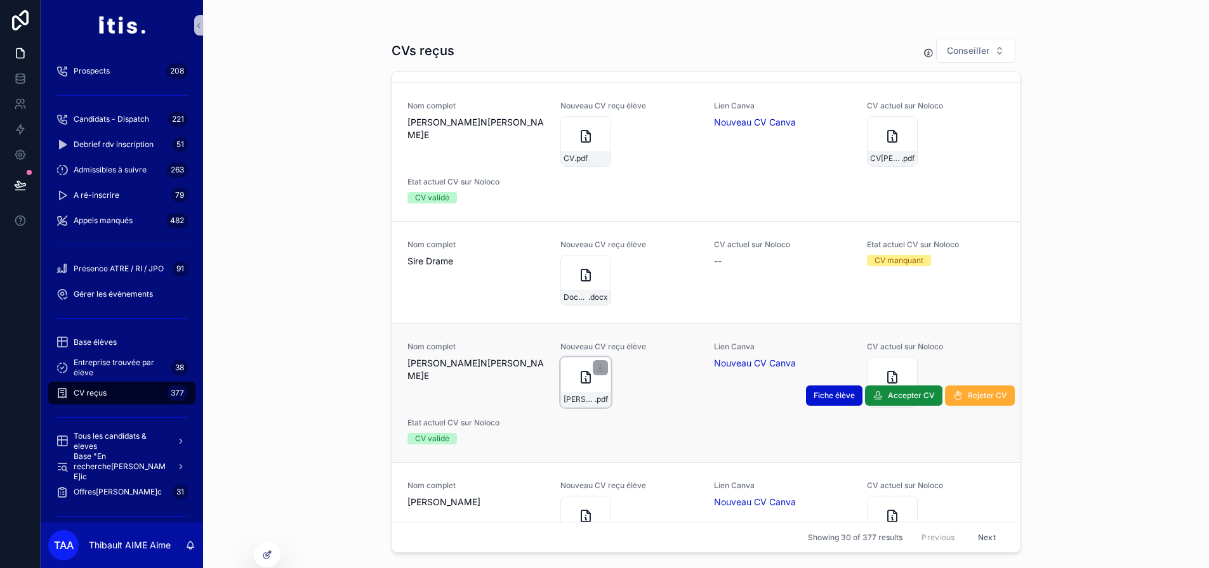
scroll to position [1459, 0]
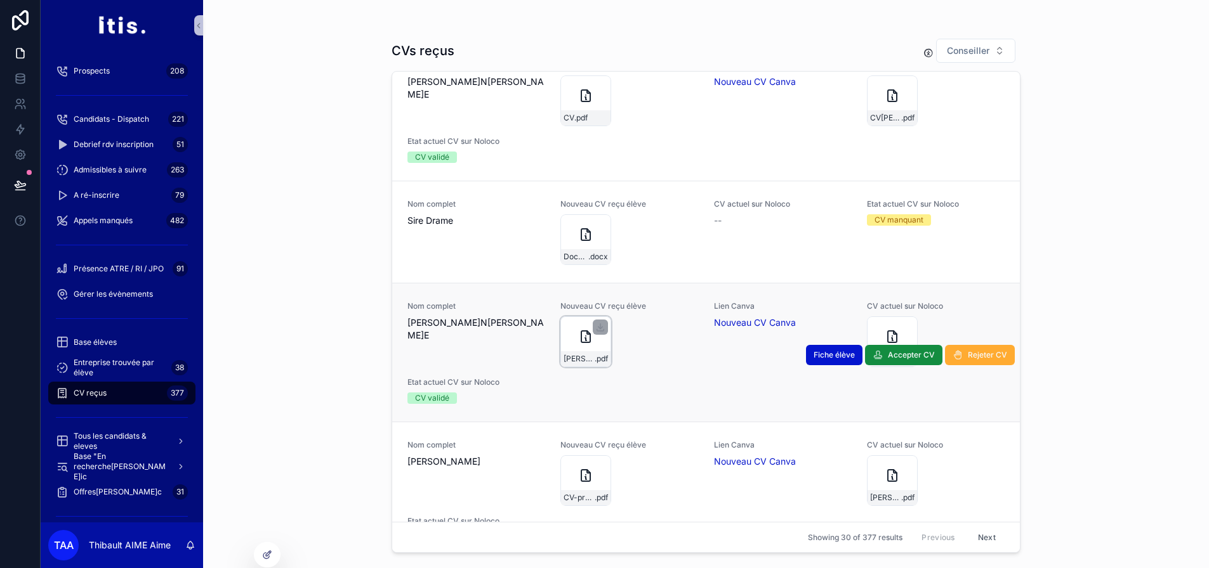
click at [583, 352] on div "[PERSON_NAME]-CV .pdf" at bounding box center [585, 358] width 49 height 15
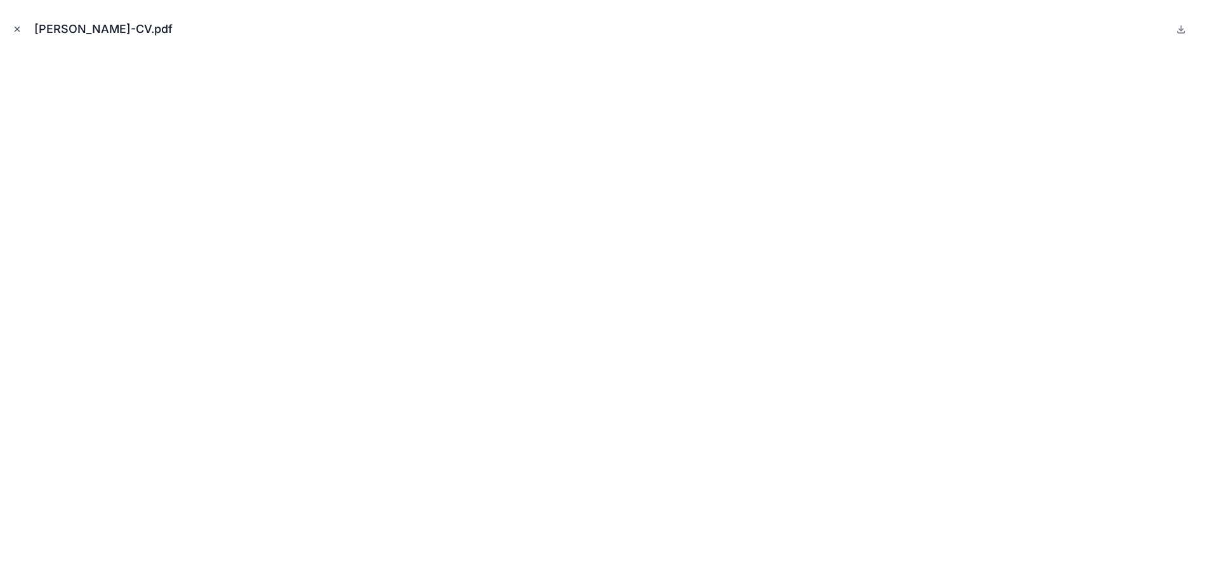
click at [20, 30] on icon "Close modal" at bounding box center [17, 29] width 9 height 9
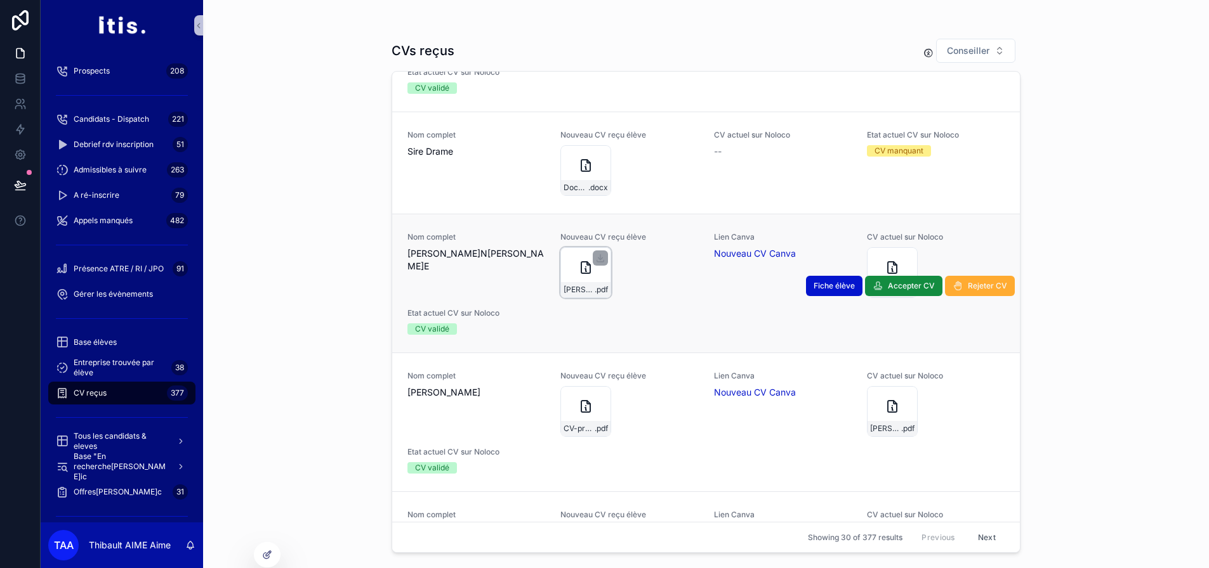
scroll to position [1650, 0]
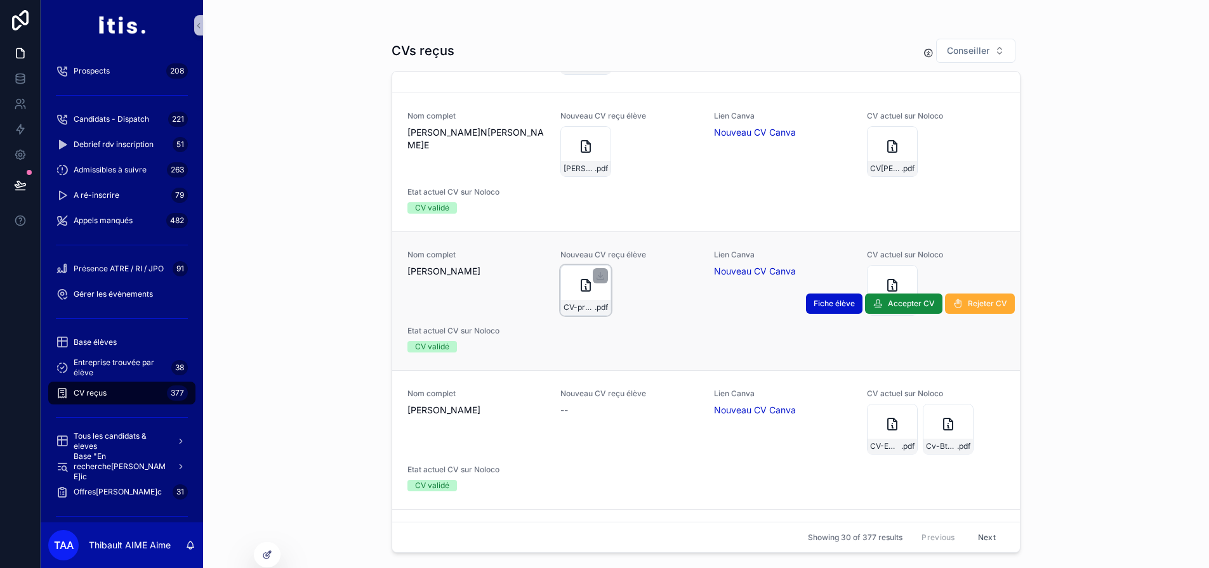
click at [565, 301] on div "CV-professionnel-gris-simple .pdf" at bounding box center [585, 307] width 49 height 15
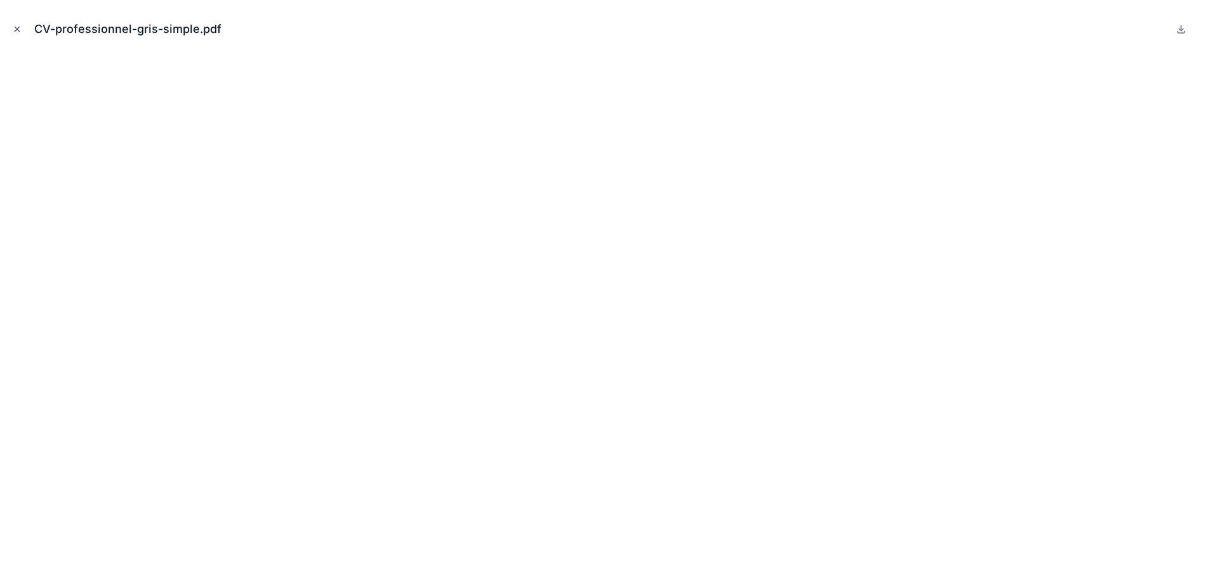
click at [16, 27] on icon "Close modal" at bounding box center [17, 29] width 9 height 9
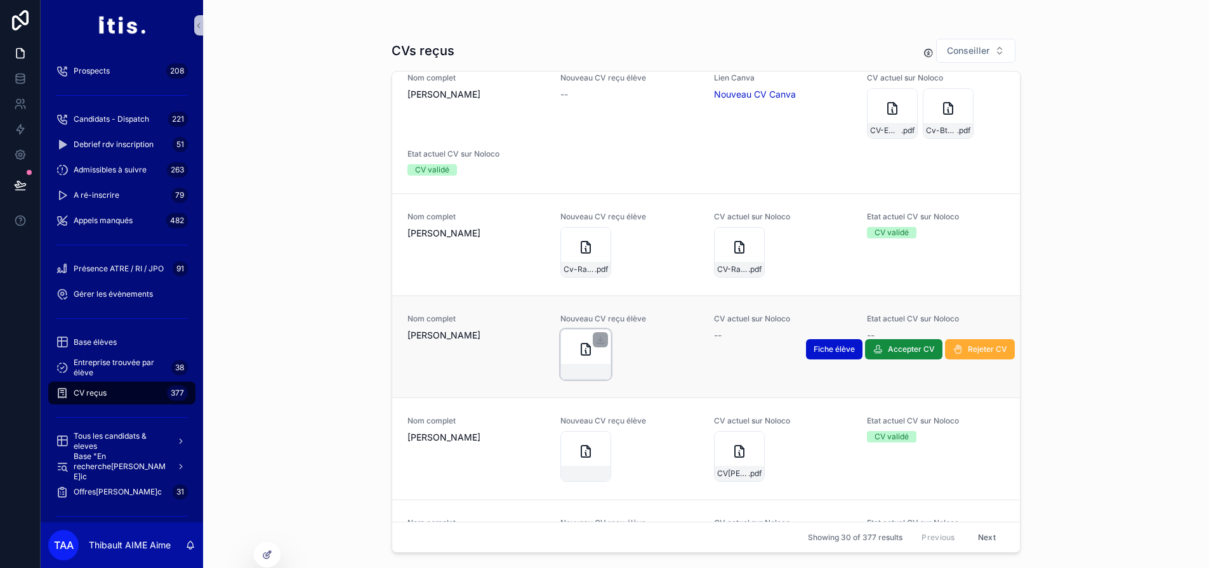
scroll to position [1967, 0]
click at [582, 355] on icon "scrollable content" at bounding box center [585, 348] width 15 height 15
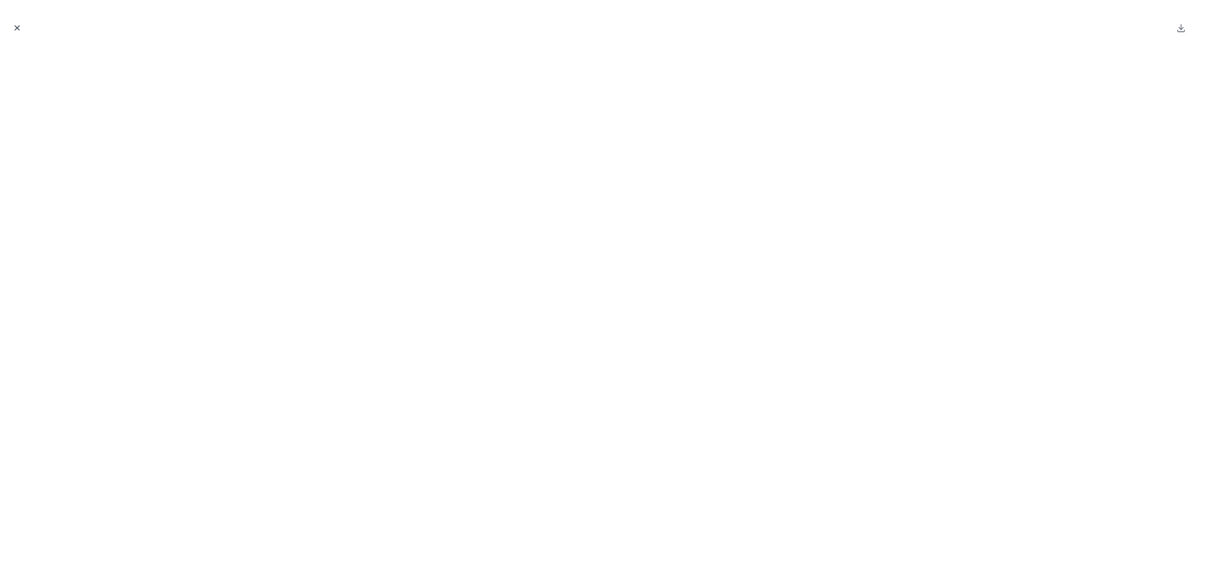
click at [16, 27] on icon "Close modal" at bounding box center [17, 27] width 9 height 9
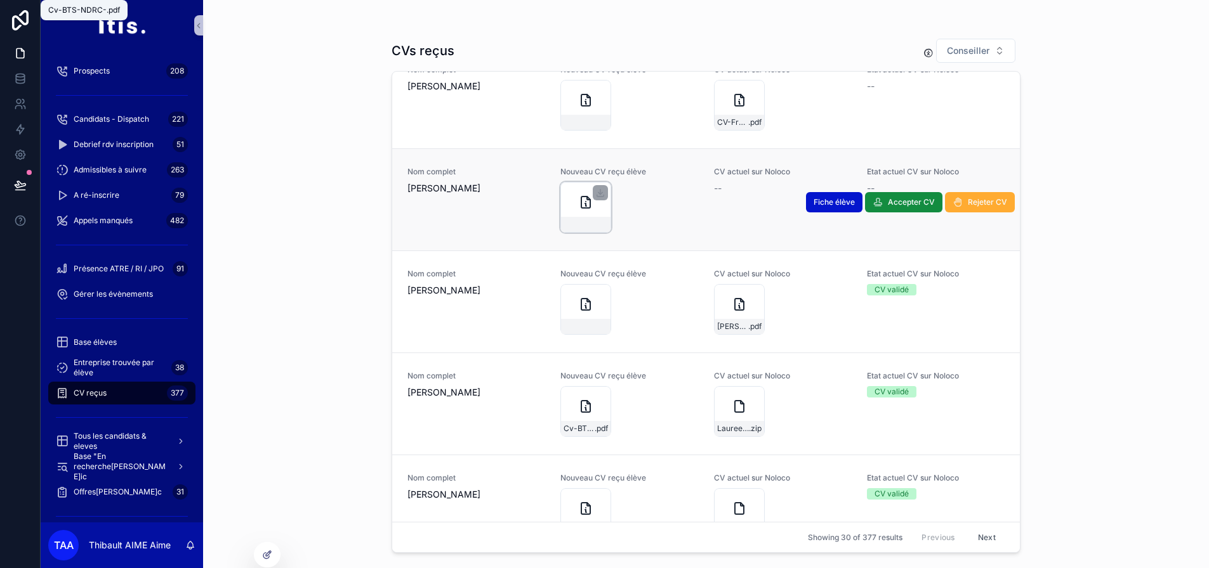
scroll to position [2538, 0]
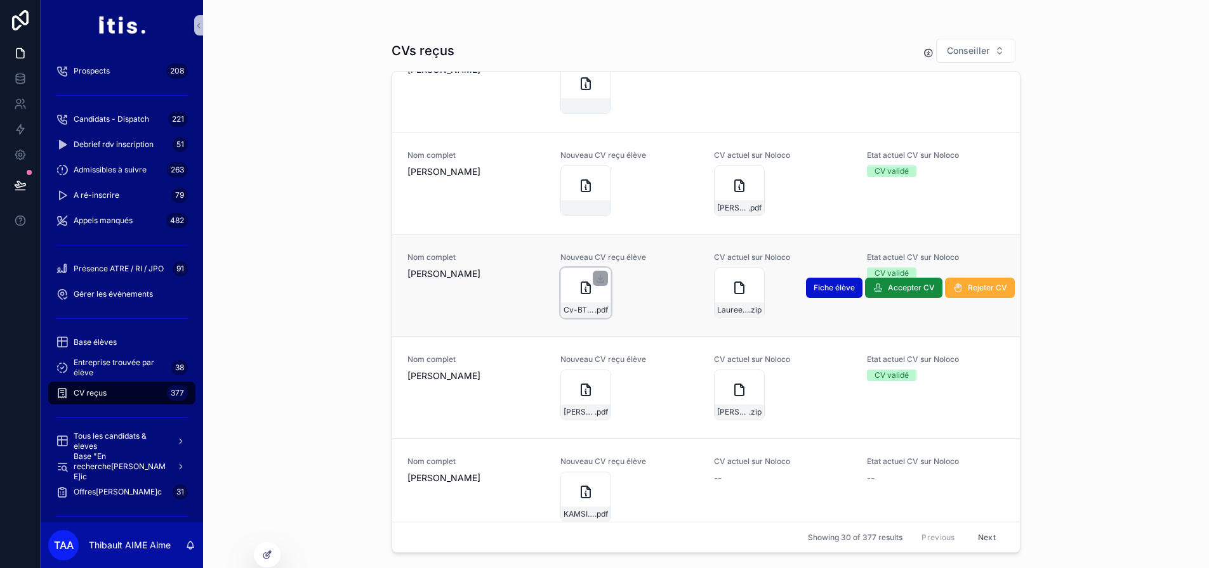
click at [579, 315] on div "Cv-BTS-NDRC- .pdf" at bounding box center [585, 310] width 49 height 15
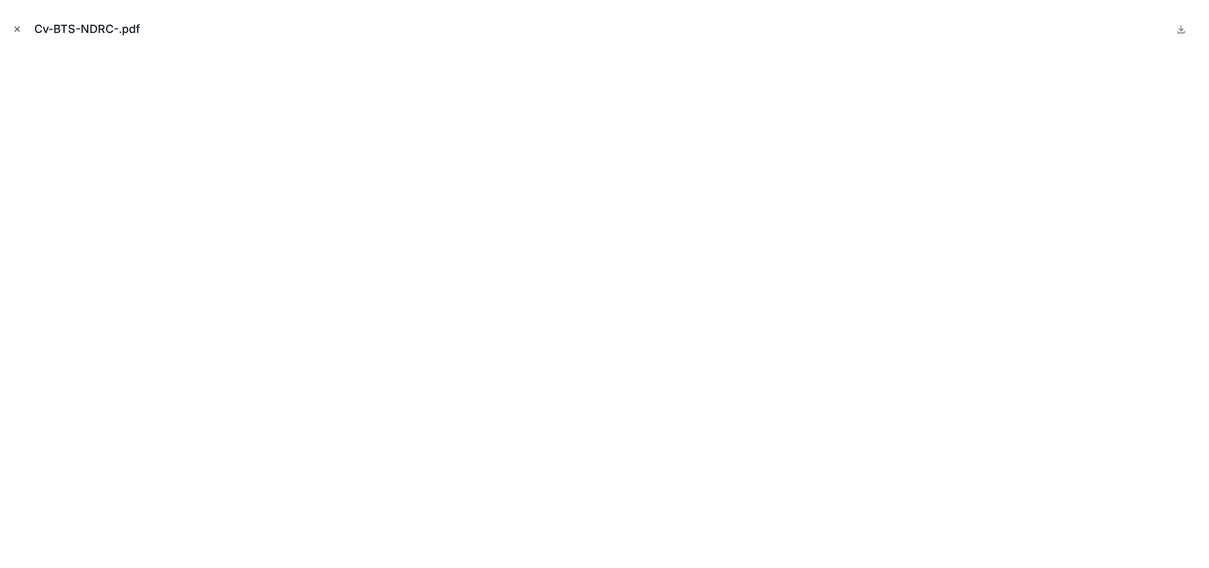
click at [13, 29] on icon "Close modal" at bounding box center [17, 29] width 9 height 9
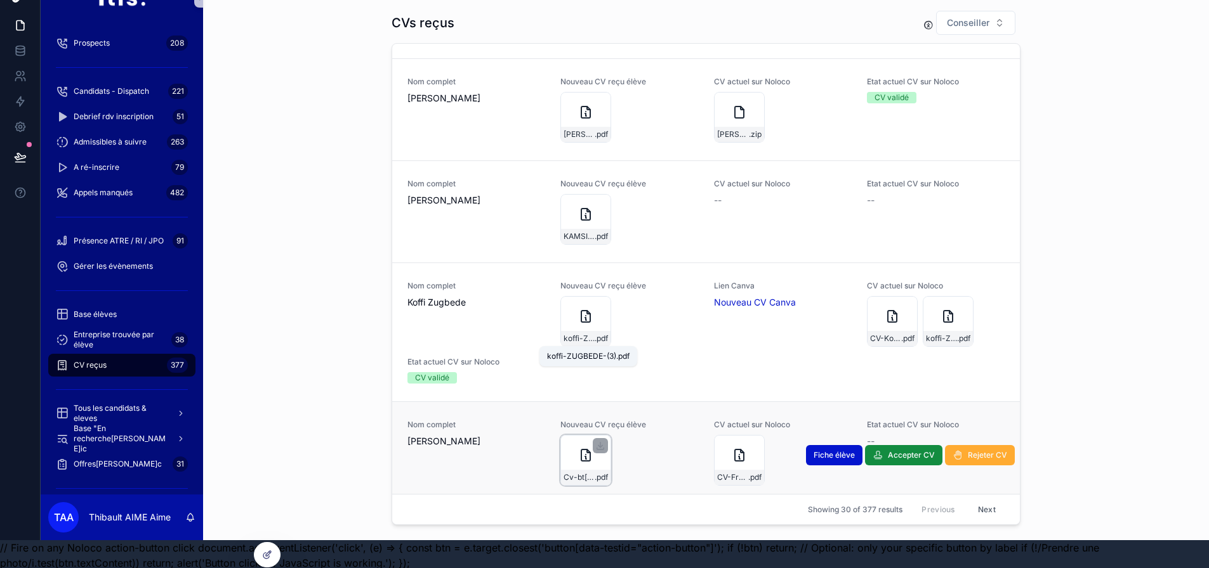
scroll to position [40, 0]
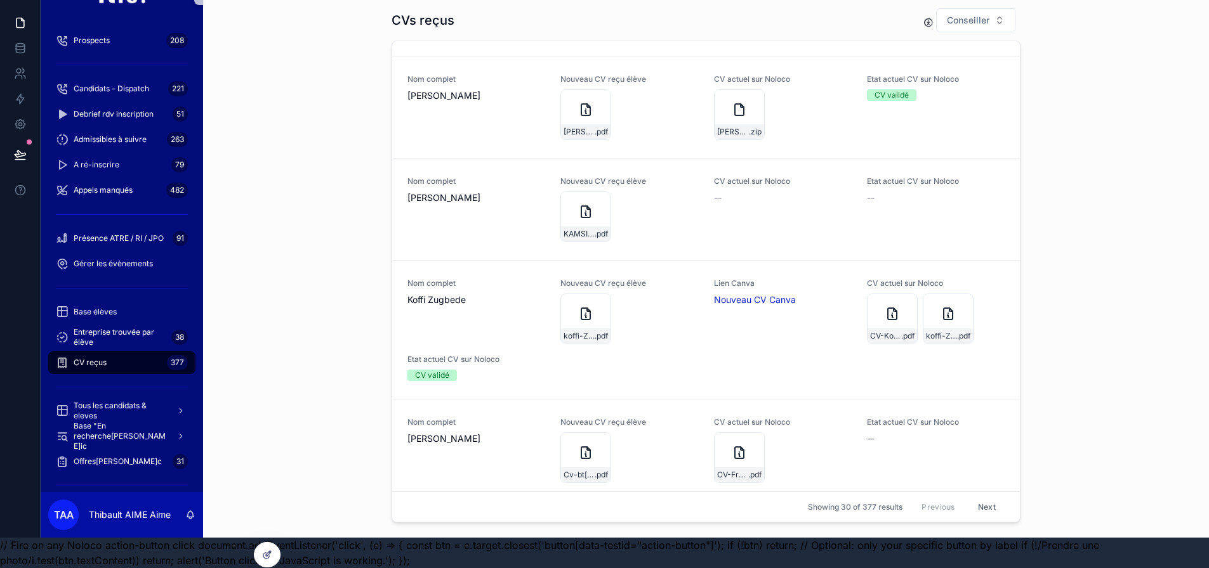
click at [979, 503] on button "Next" at bounding box center [987, 507] width 36 height 20
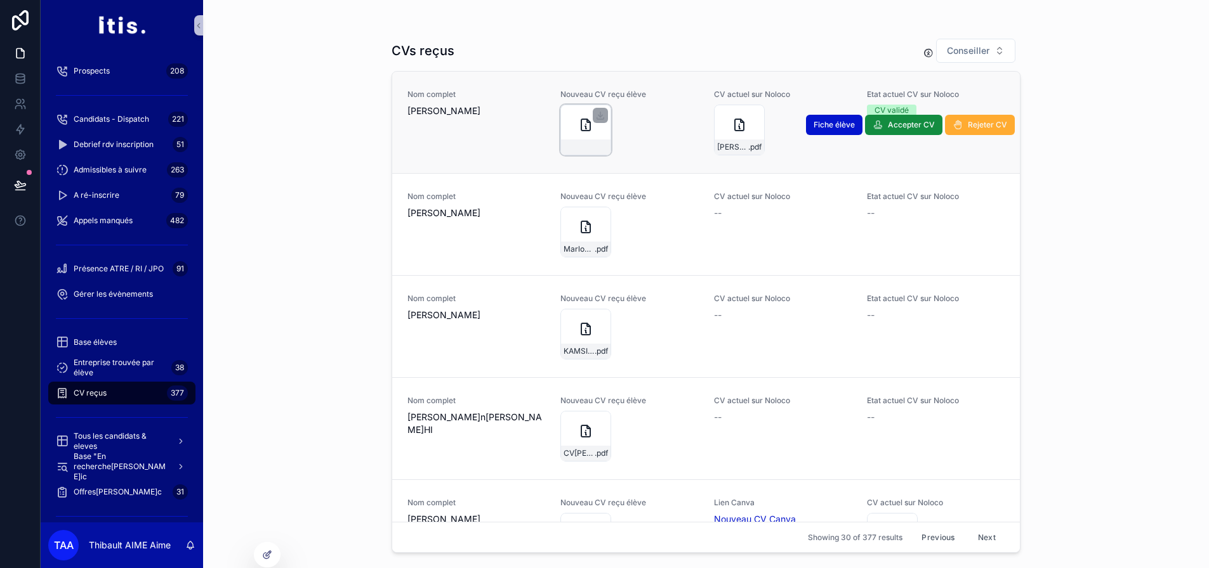
click at [569, 138] on div "scrollable content" at bounding box center [585, 130] width 51 height 51
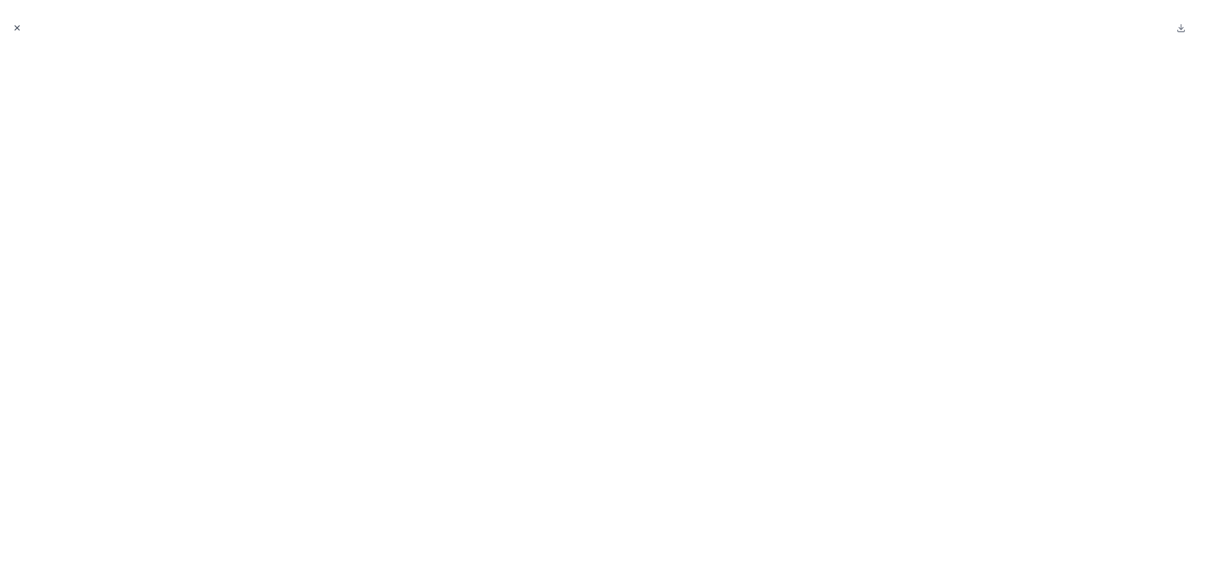
click at [20, 29] on icon "Close modal" at bounding box center [17, 27] width 9 height 9
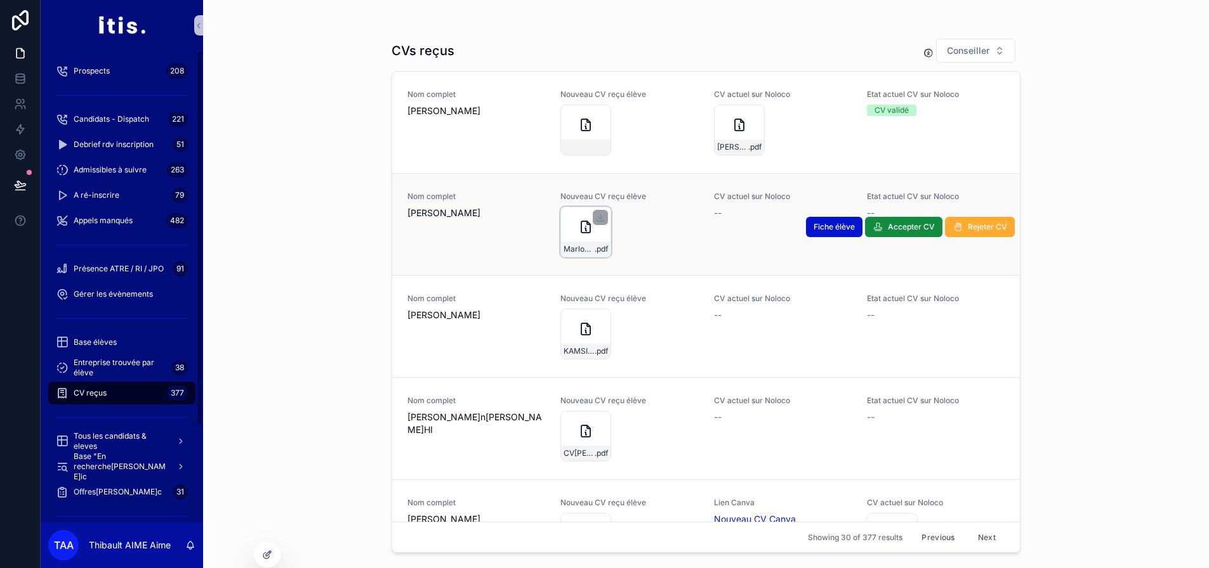
click at [575, 242] on div "MarlonHamilton-cv .pdf" at bounding box center [585, 249] width 49 height 15
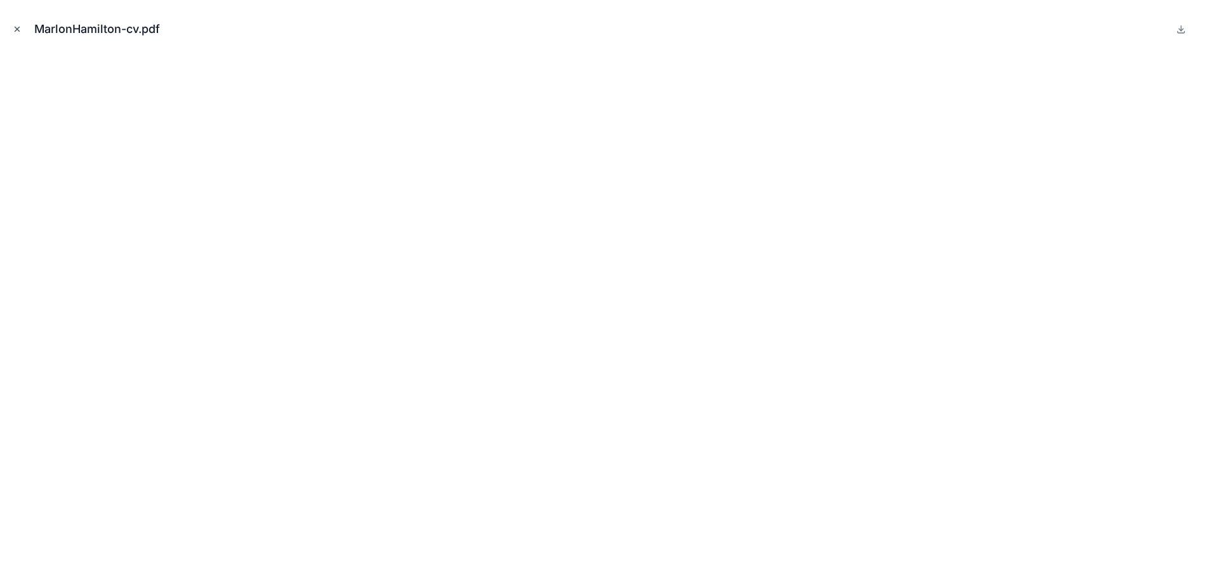
click at [18, 27] on icon "Close modal" at bounding box center [17, 29] width 9 height 9
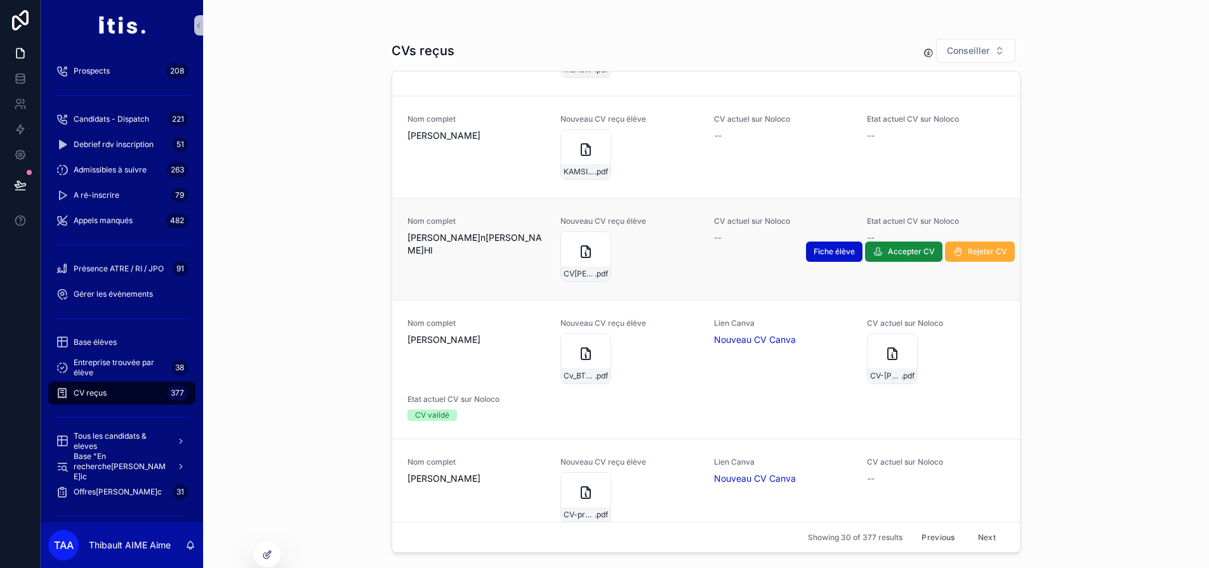
scroll to position [190, 0]
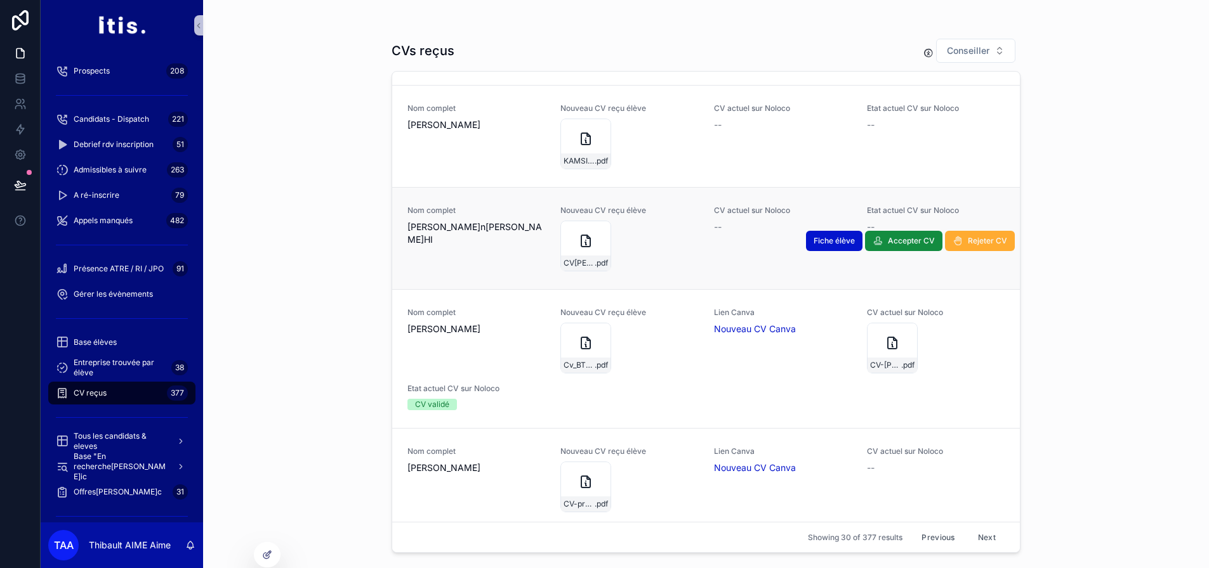
click at [555, 253] on div "Nom comple[PERSON_NAME]n[PERSON_NAME]HI Nouveau CV reçu élève C[PERSON_NAME]- .…" at bounding box center [705, 239] width 597 height 66
click at [578, 253] on div "C[PERSON_NAME]- .pdf" at bounding box center [585, 246] width 51 height 51
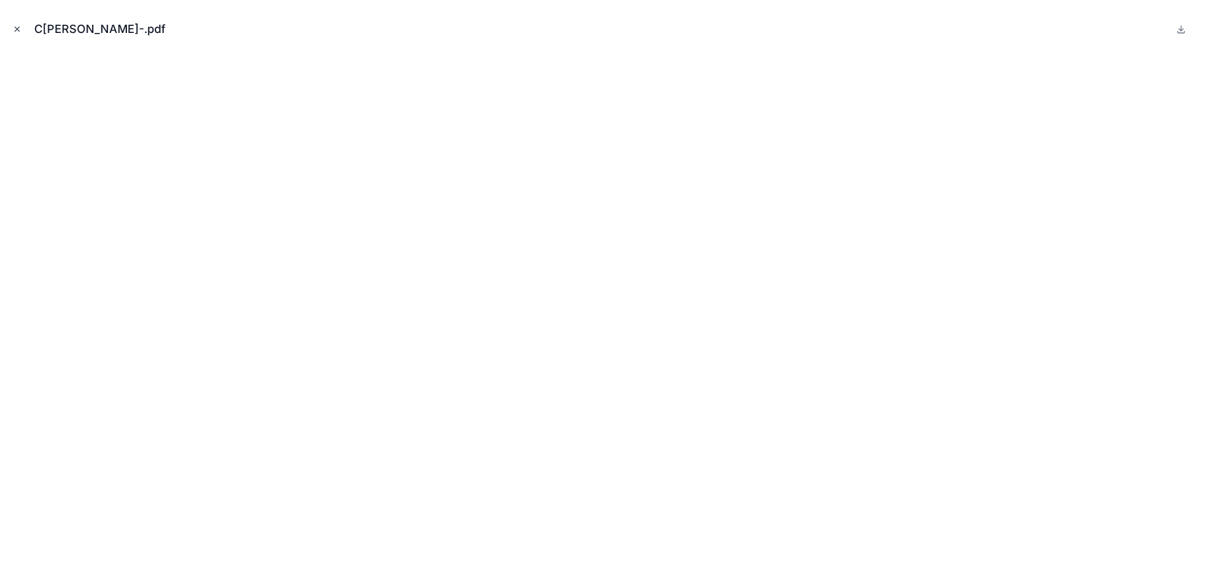
click at [16, 31] on icon "Close modal" at bounding box center [17, 29] width 9 height 9
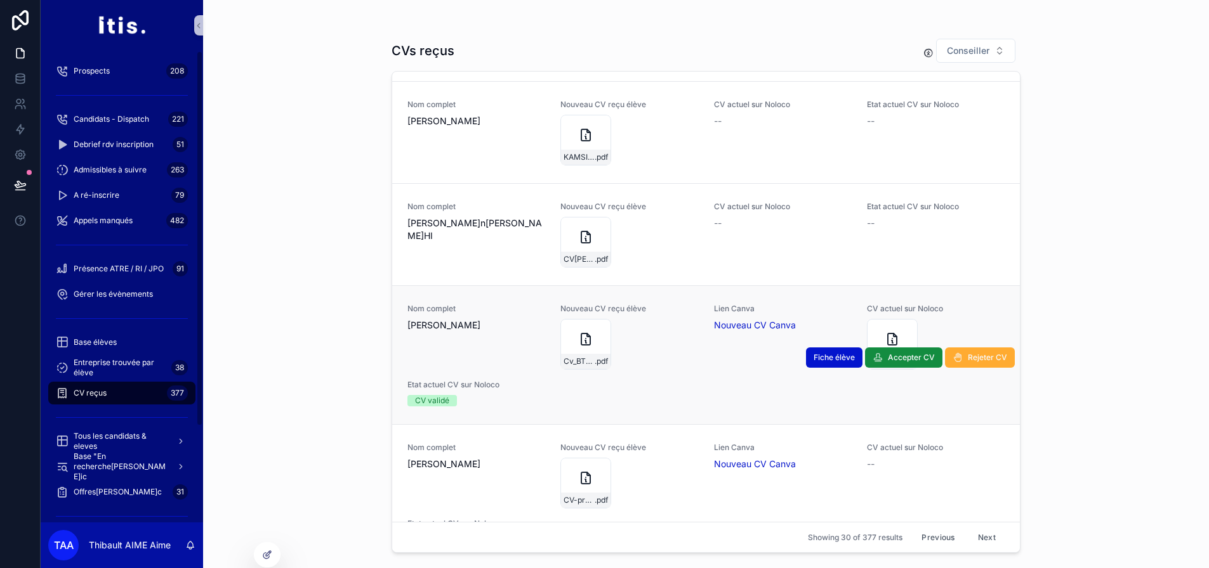
scroll to position [317, 0]
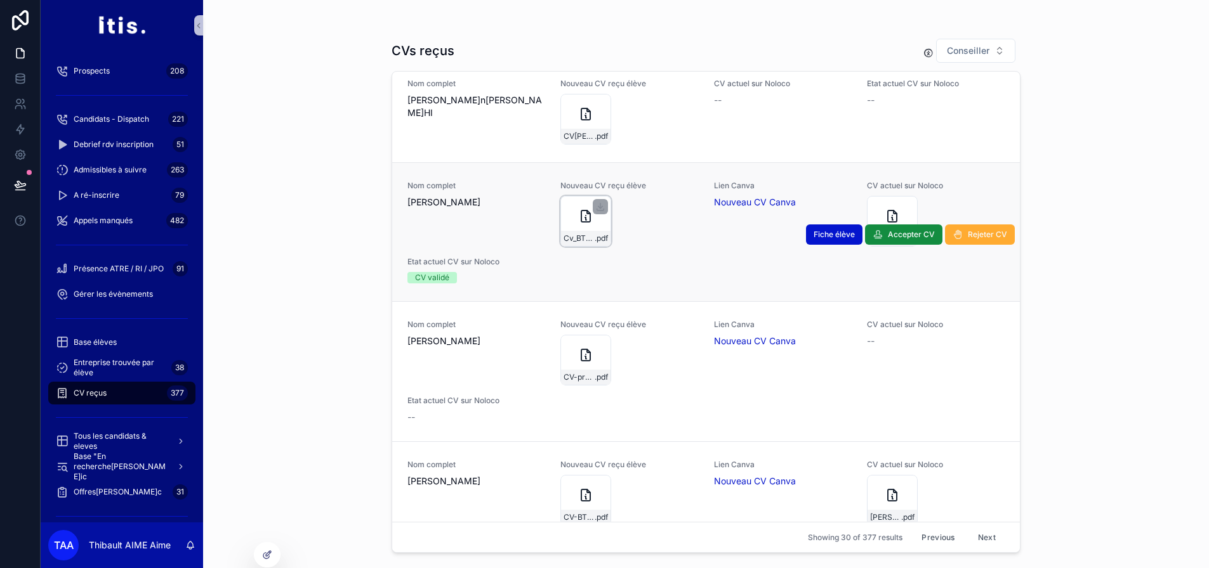
click at [581, 230] on div "Cv_BTSSIO .pdf" at bounding box center [585, 221] width 51 height 51
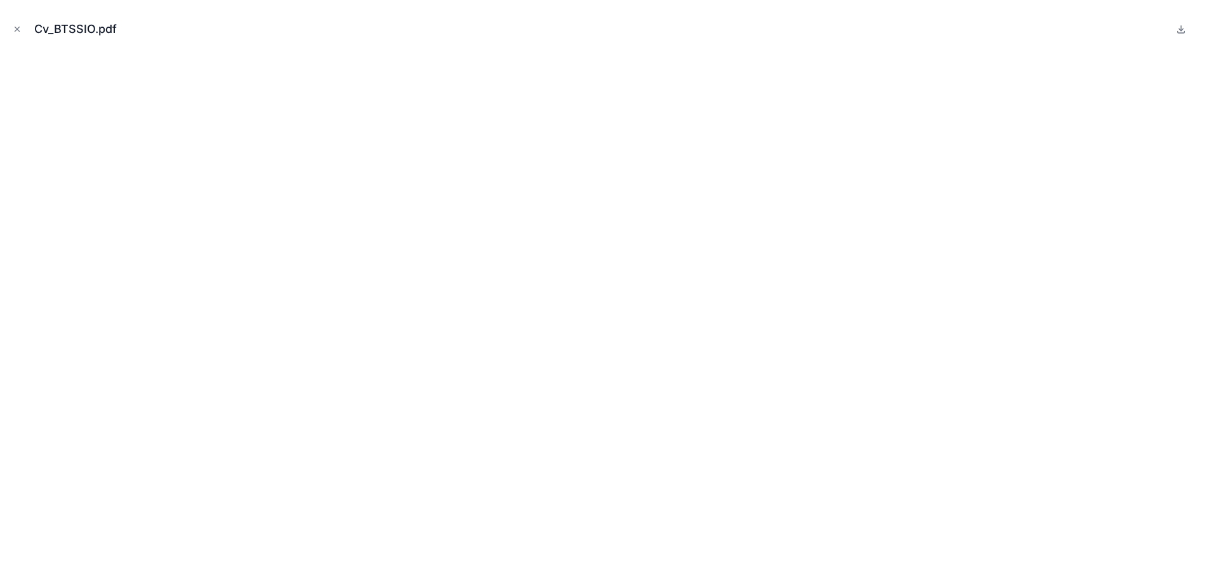
click at [15, 30] on icon "Close modal" at bounding box center [17, 29] width 9 height 9
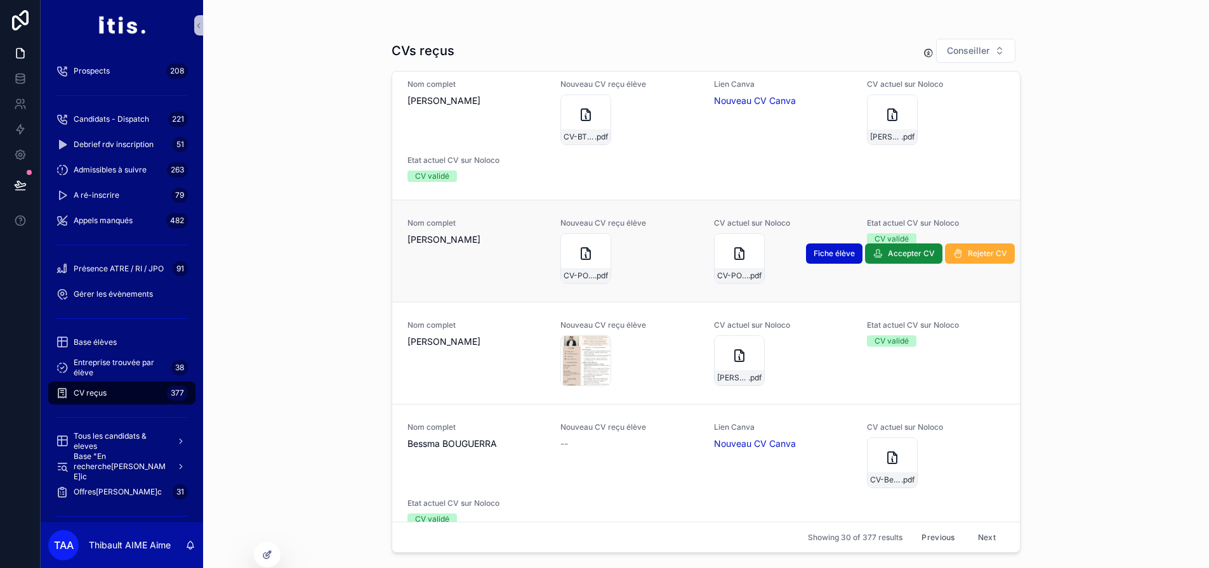
scroll to position [761, 0]
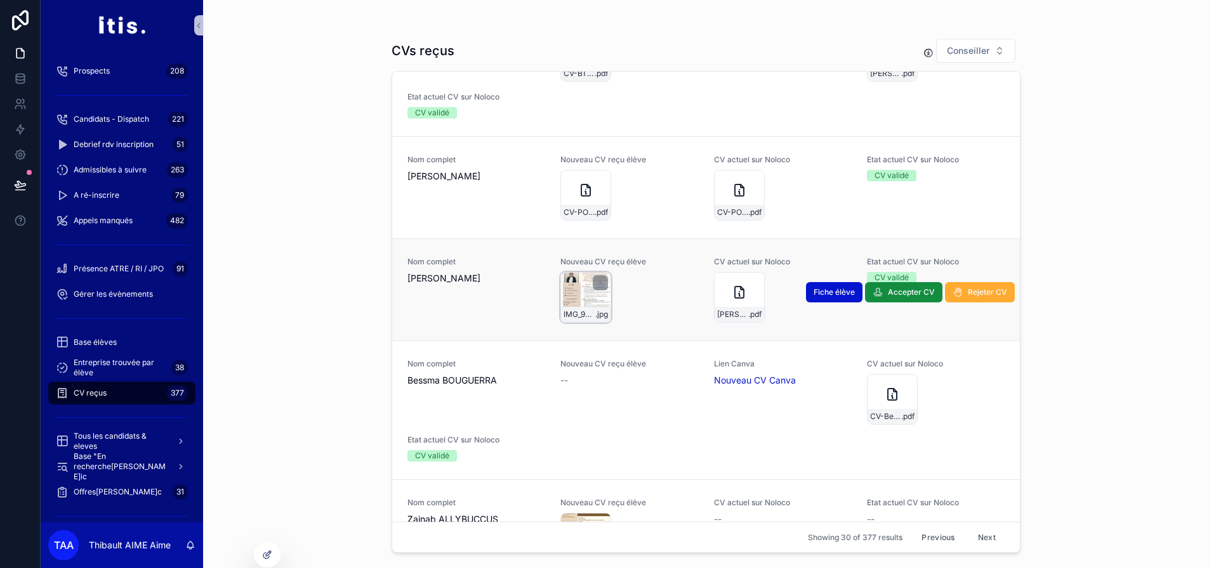
click at [587, 299] on div "IMG_9548 .jpg" at bounding box center [585, 297] width 51 height 51
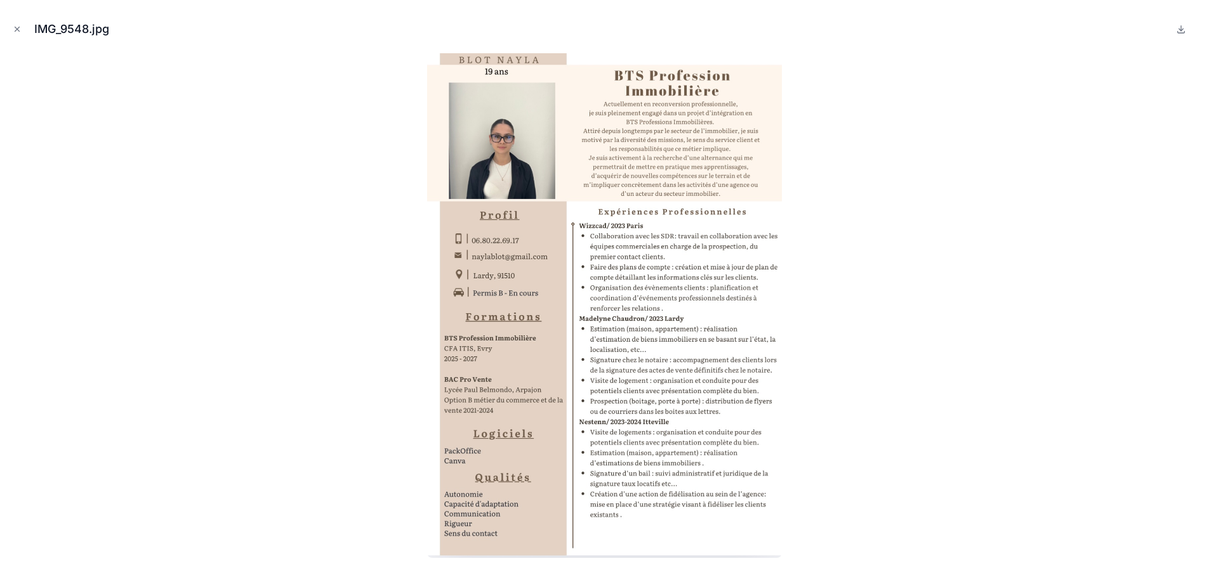
scroll to position [40, 0]
click at [18, 30] on icon "Close modal" at bounding box center [17, 29] width 9 height 9
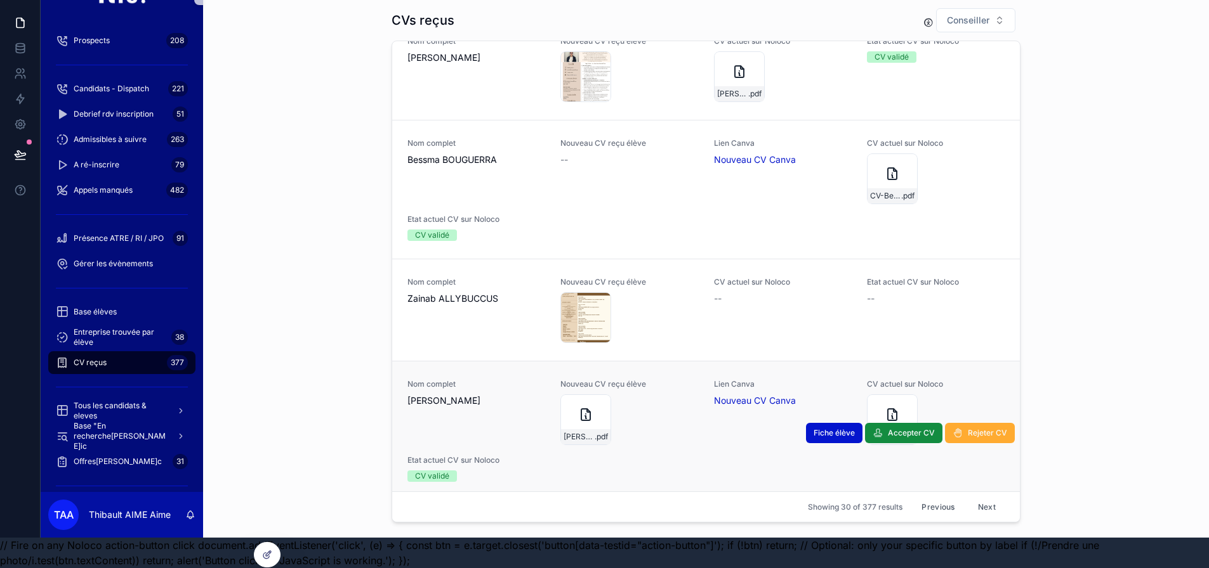
scroll to position [1142, 0]
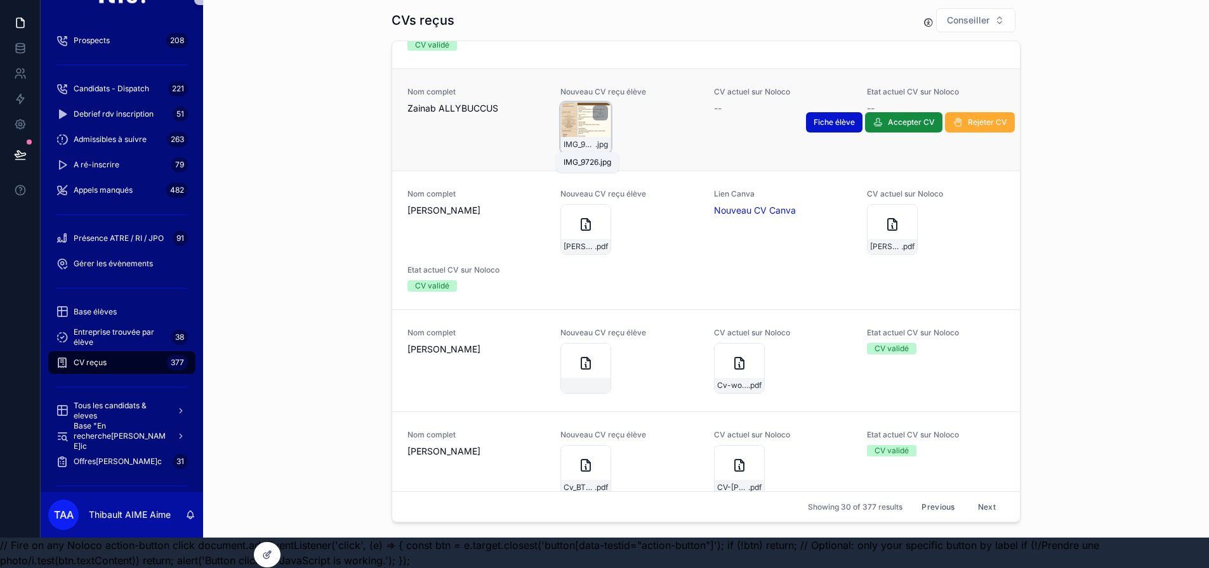
click at [574, 140] on span "IMG_9726" at bounding box center [579, 145] width 32 height 10
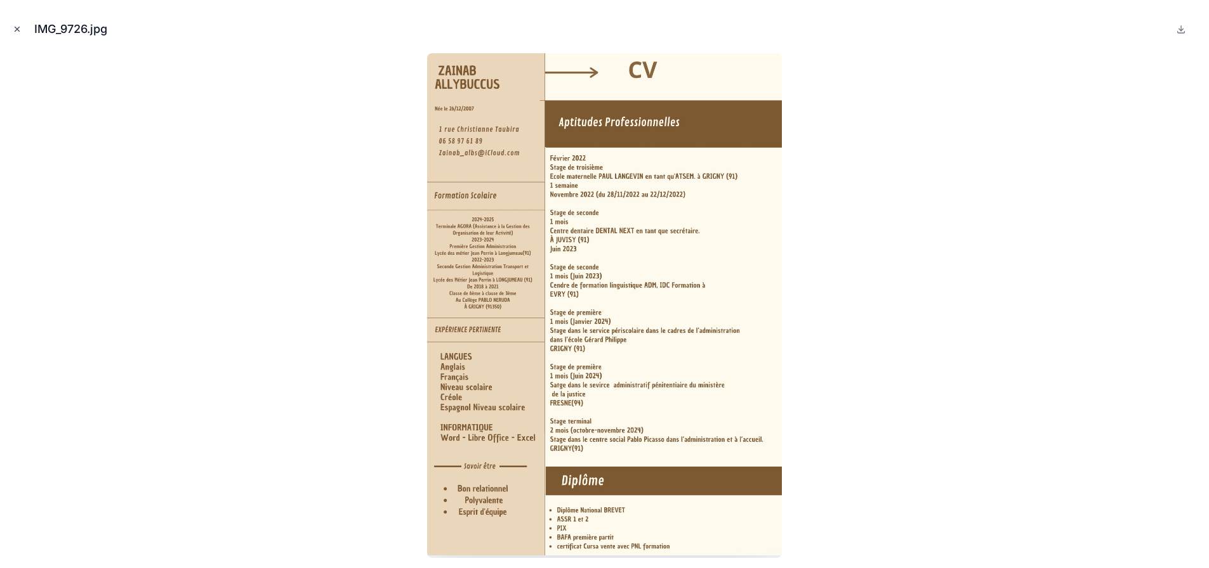
click at [16, 25] on icon "Close modal" at bounding box center [17, 29] width 9 height 9
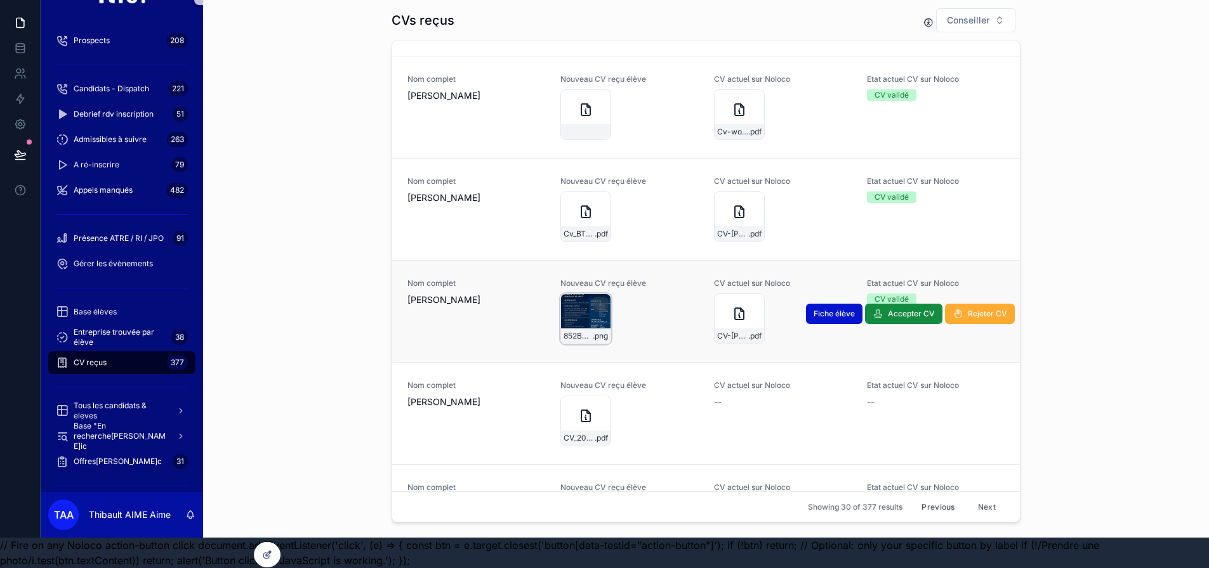
scroll to position [1650, 0]
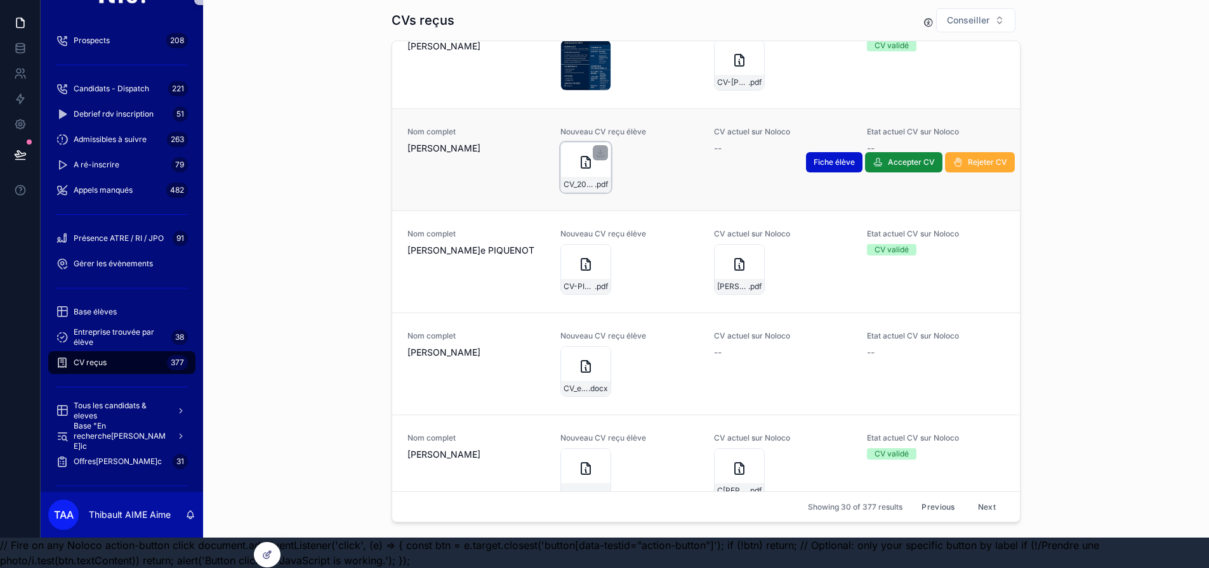
click at [577, 162] on div "CV_20[DATE]livia_kimvuluka .pdf" at bounding box center [585, 167] width 51 height 51
